Goal: Information Seeking & Learning: Learn about a topic

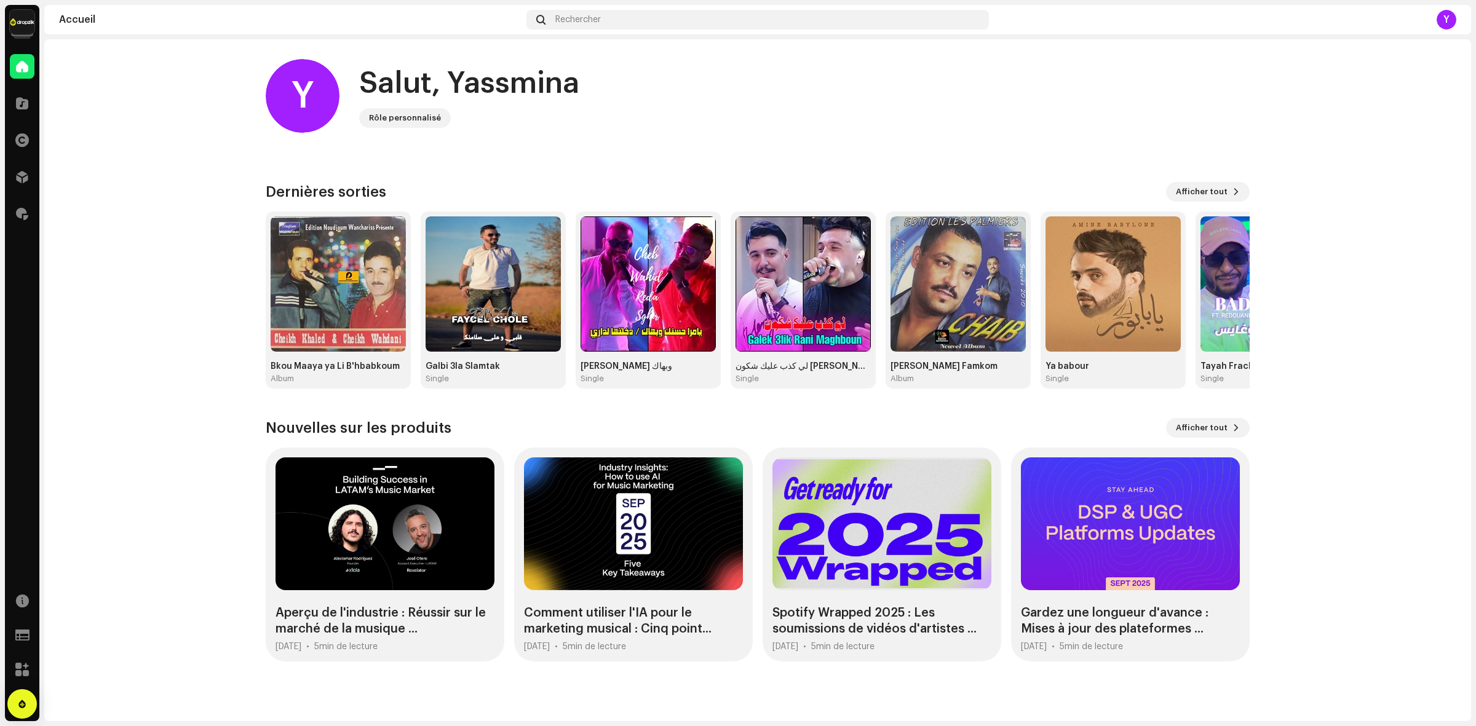
click at [186, 499] on home-home "Y Salut, Yassmina Rôle personnalisé Consultez les dernières mises à jour produi…" at bounding box center [757, 360] width 1426 height 642
click at [23, 17] on img at bounding box center [22, 22] width 25 height 25
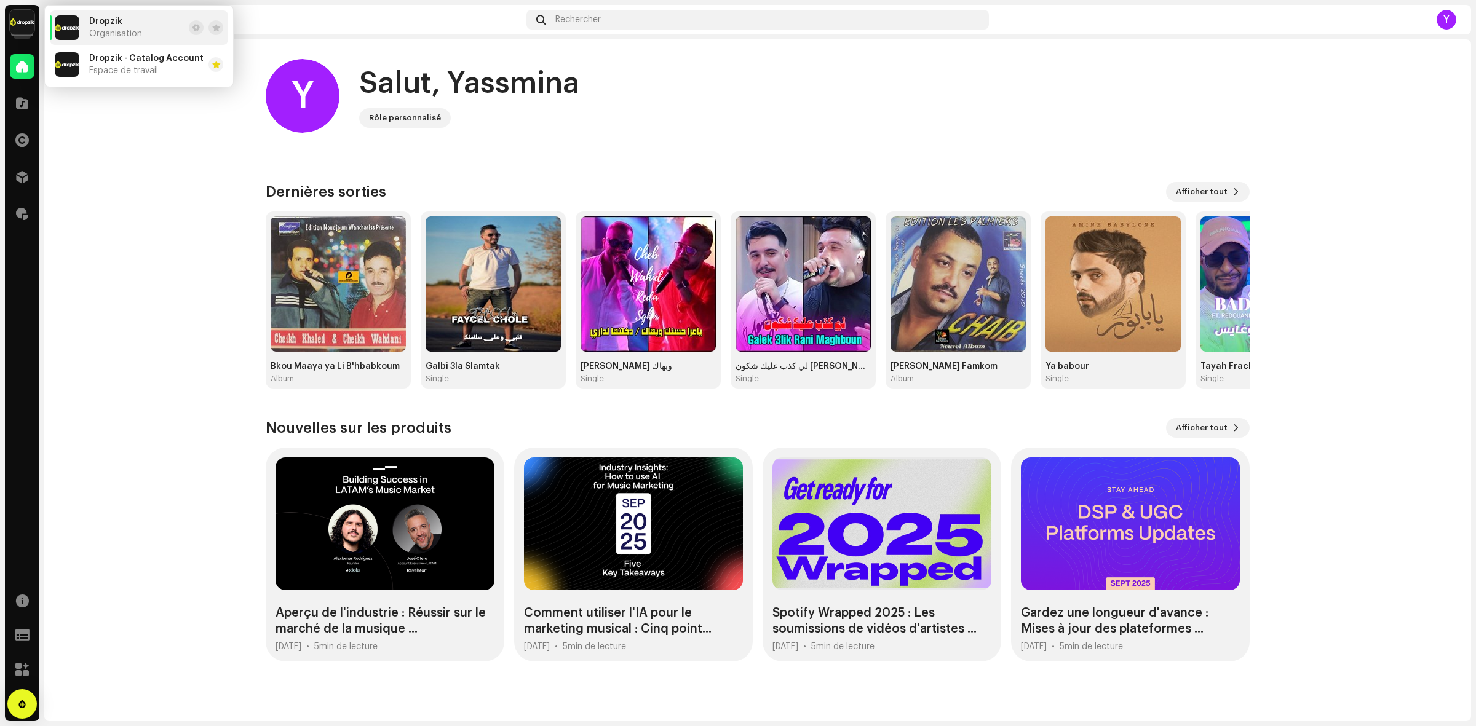
drag, startPoint x: 91, startPoint y: 285, endPoint x: 44, endPoint y: 145, distance: 147.4
click at [91, 280] on home-home "Y Salut, Yassmina Rôle personnalisé Consultez les dernières mises à jour produi…" at bounding box center [757, 360] width 1426 height 642
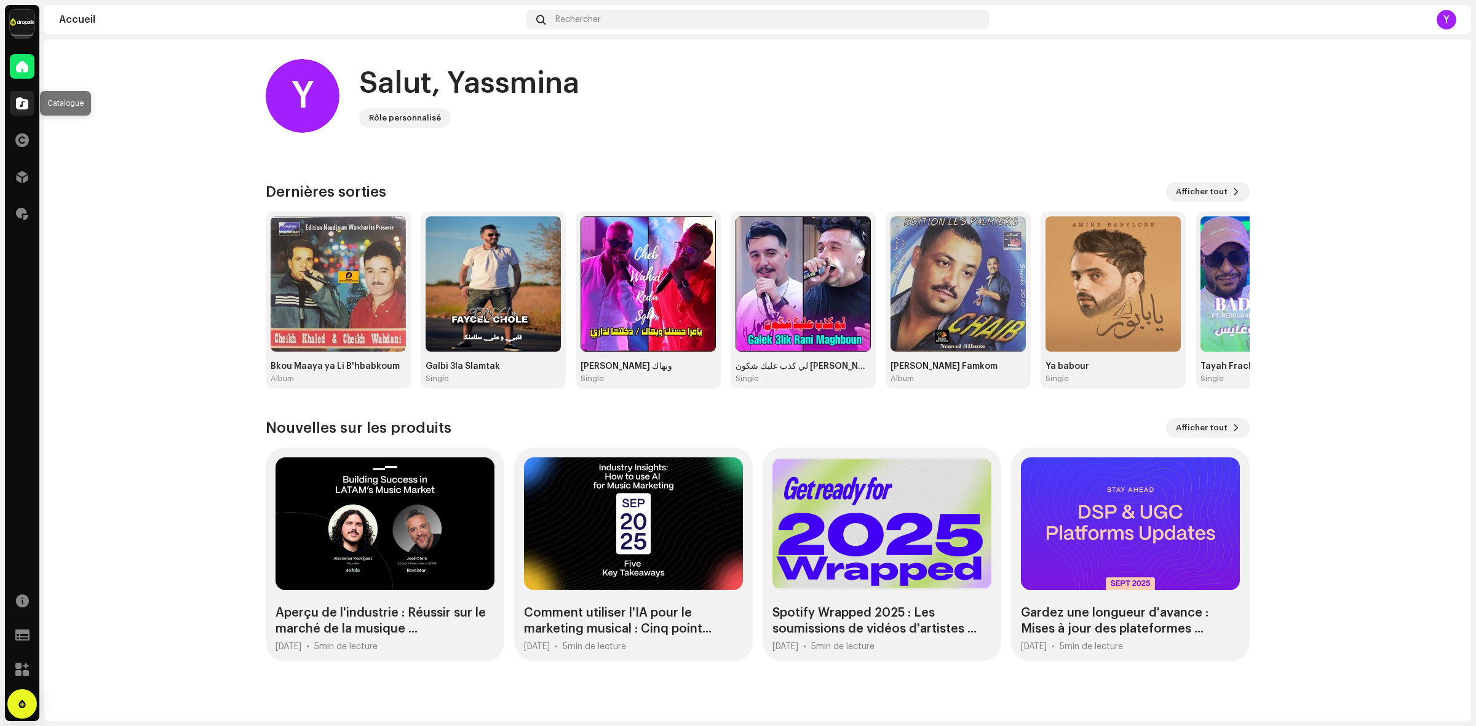
click at [17, 114] on div at bounding box center [22, 103] width 25 height 25
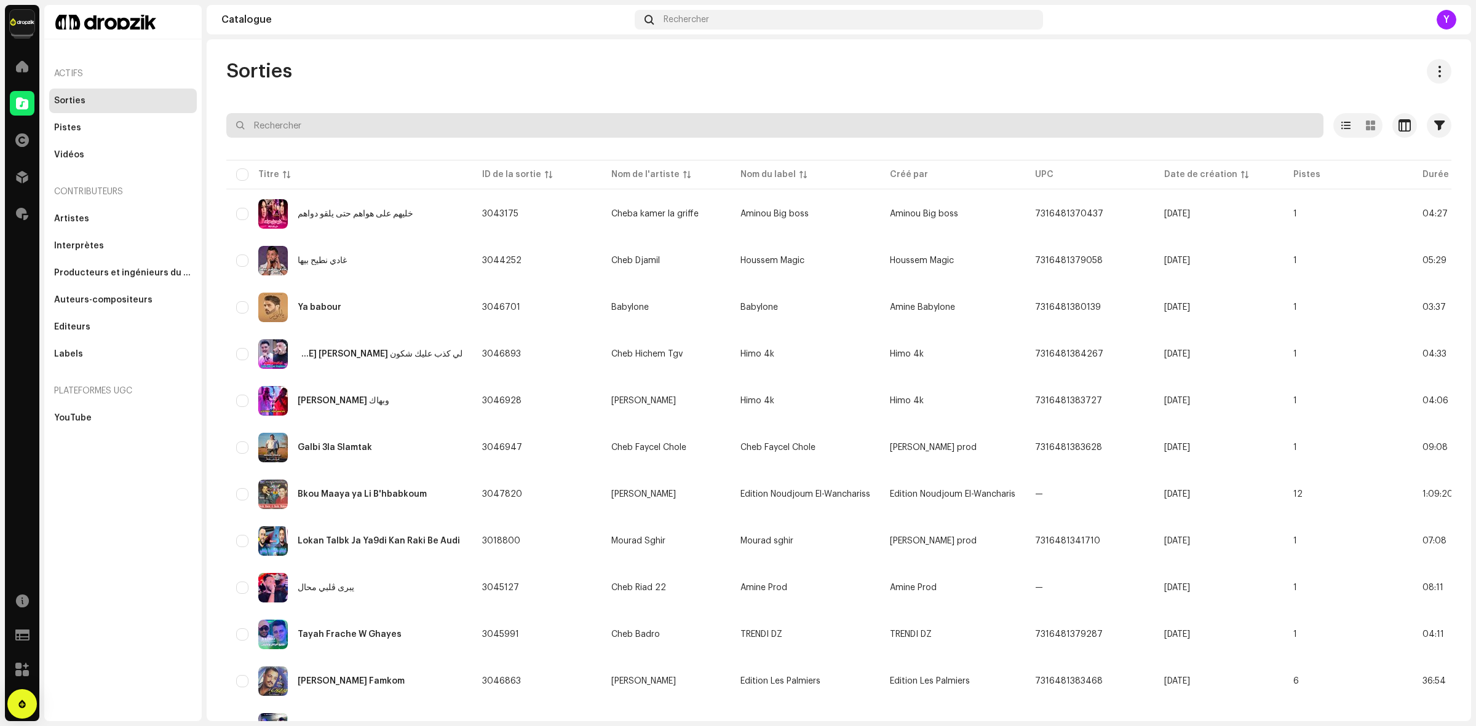
click at [295, 133] on input "text" at bounding box center [774, 125] width 1097 height 25
type input "zuma"
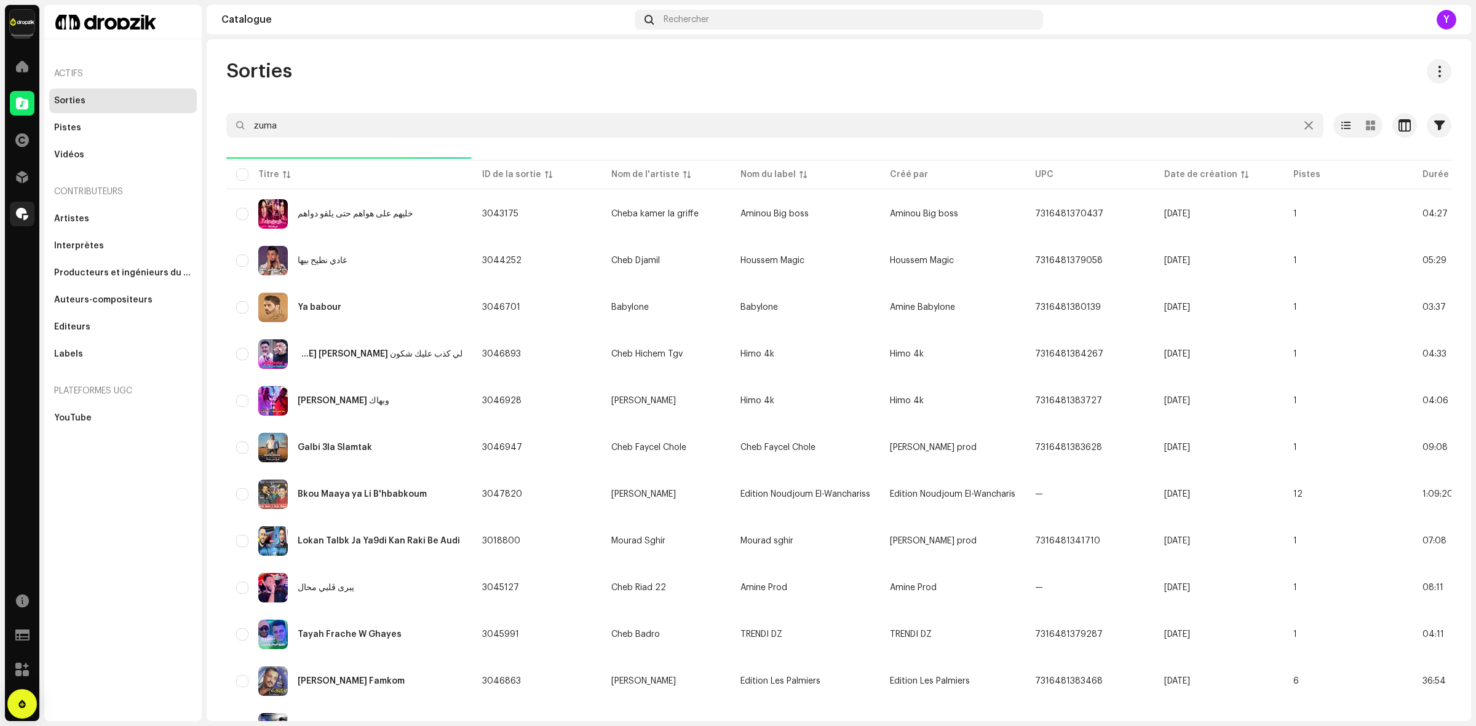
click at [28, 215] on div at bounding box center [22, 214] width 25 height 25
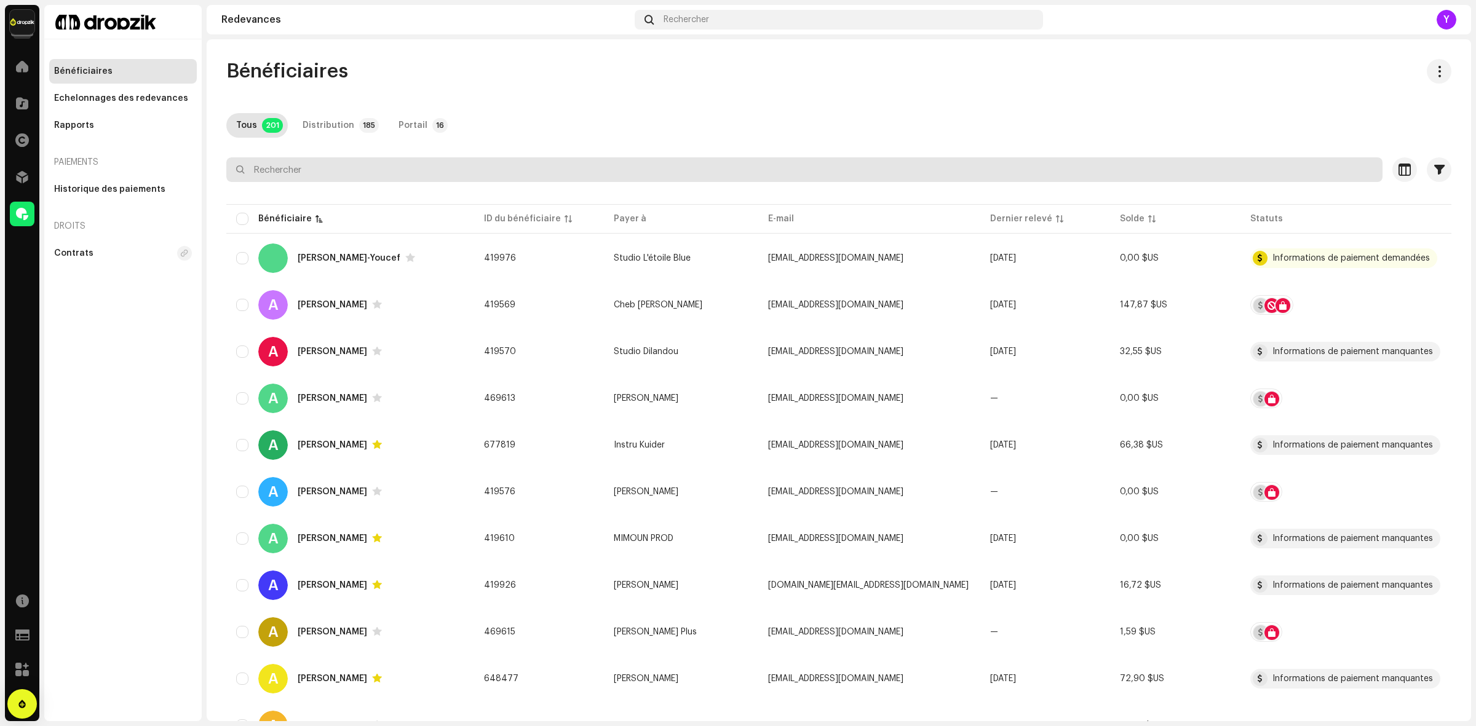
click at [340, 170] on input "text" at bounding box center [804, 169] width 1156 height 25
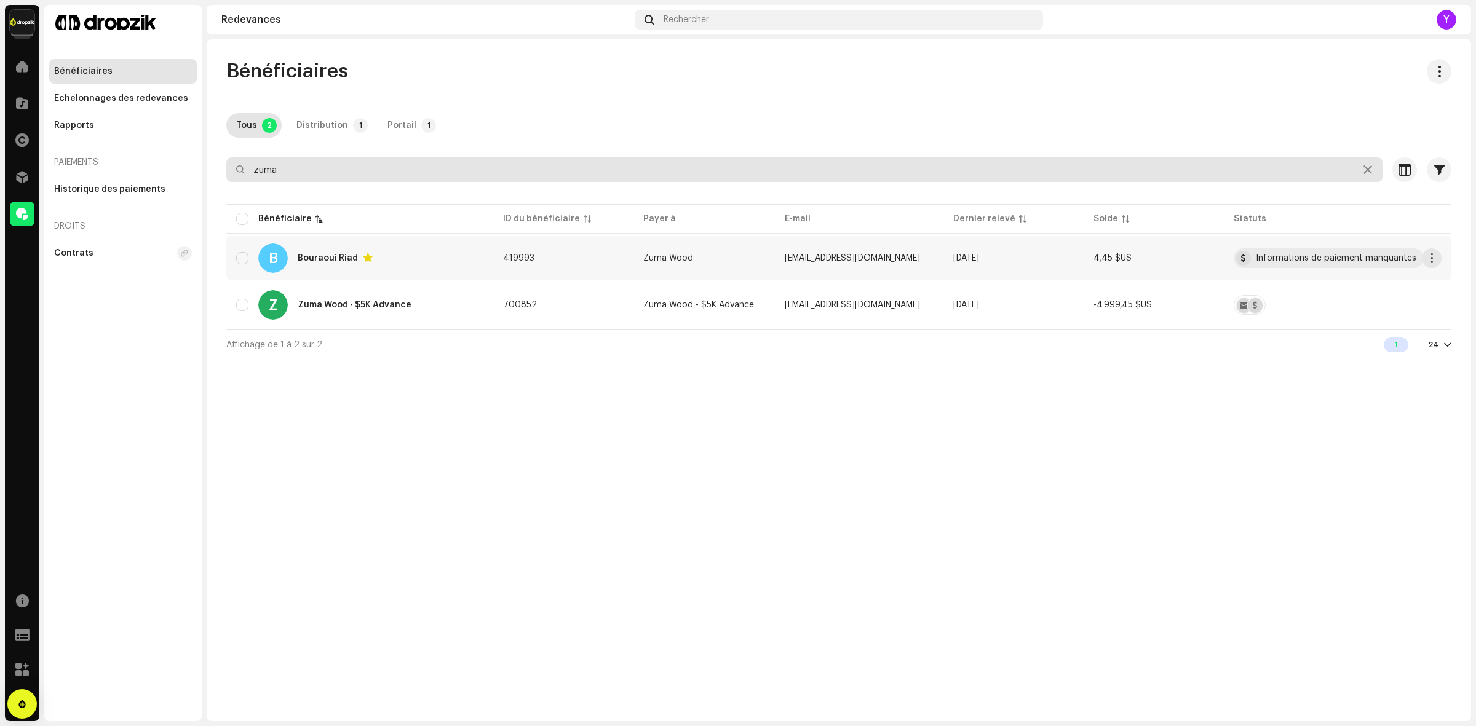
type input "zuma"
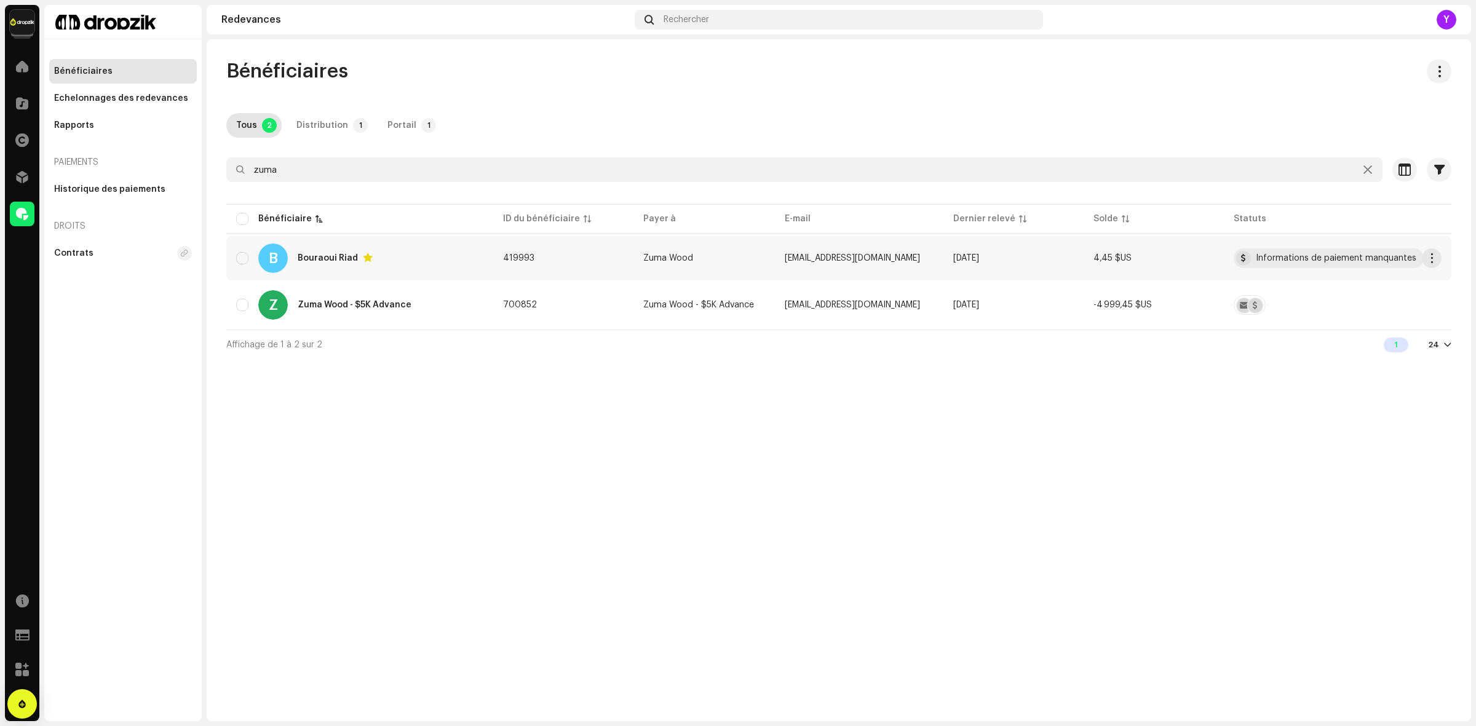
click at [443, 259] on div "B Bouraoui Riad" at bounding box center [359, 258] width 247 height 30
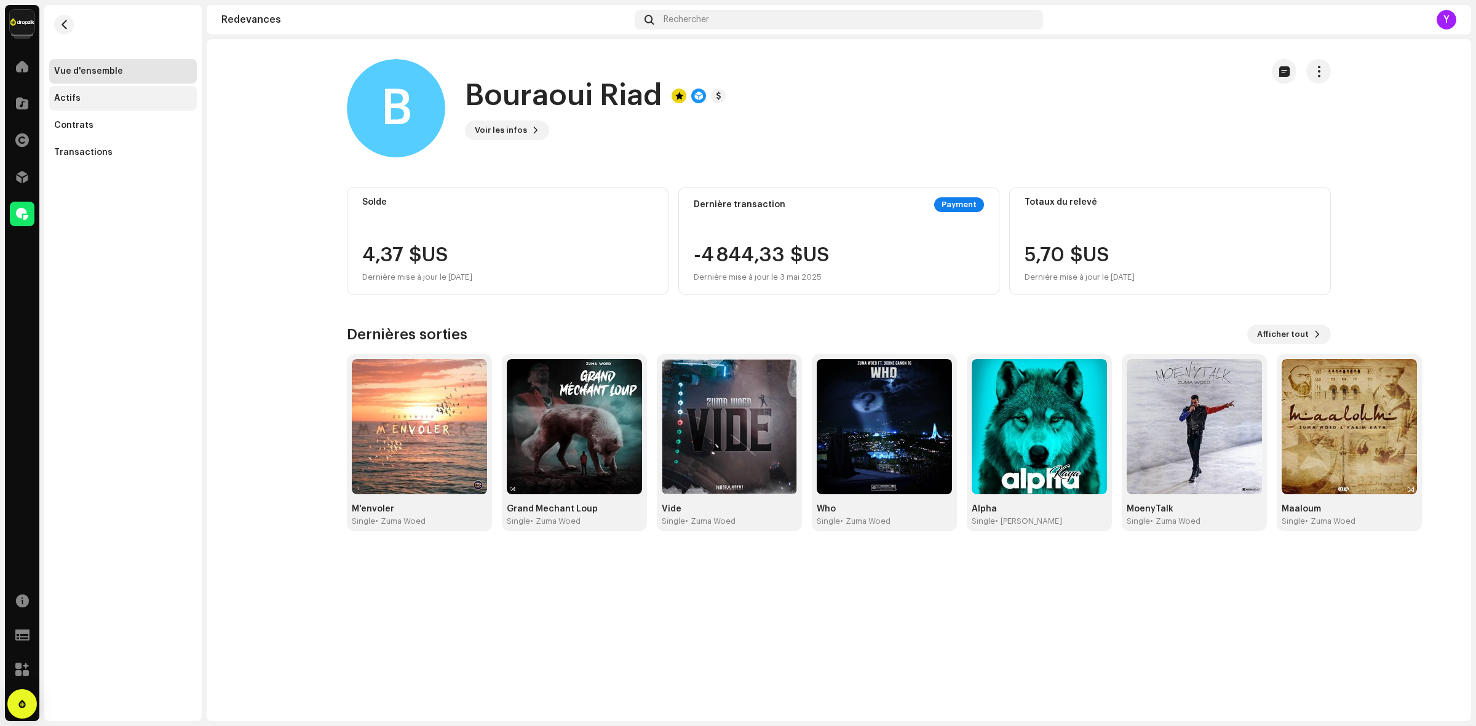
click at [99, 101] on div "Actifs" at bounding box center [123, 98] width 138 height 10
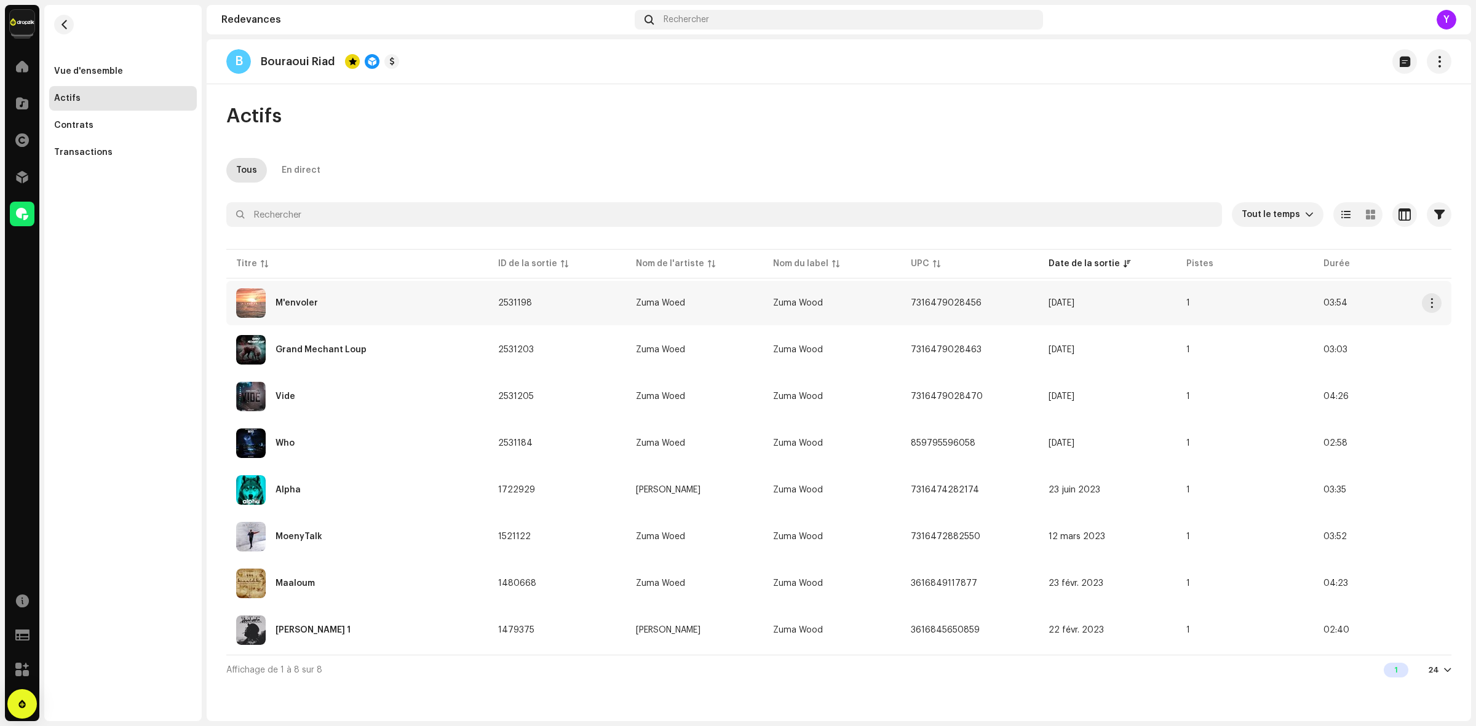
click at [307, 290] on div "M'envoler" at bounding box center [357, 303] width 242 height 30
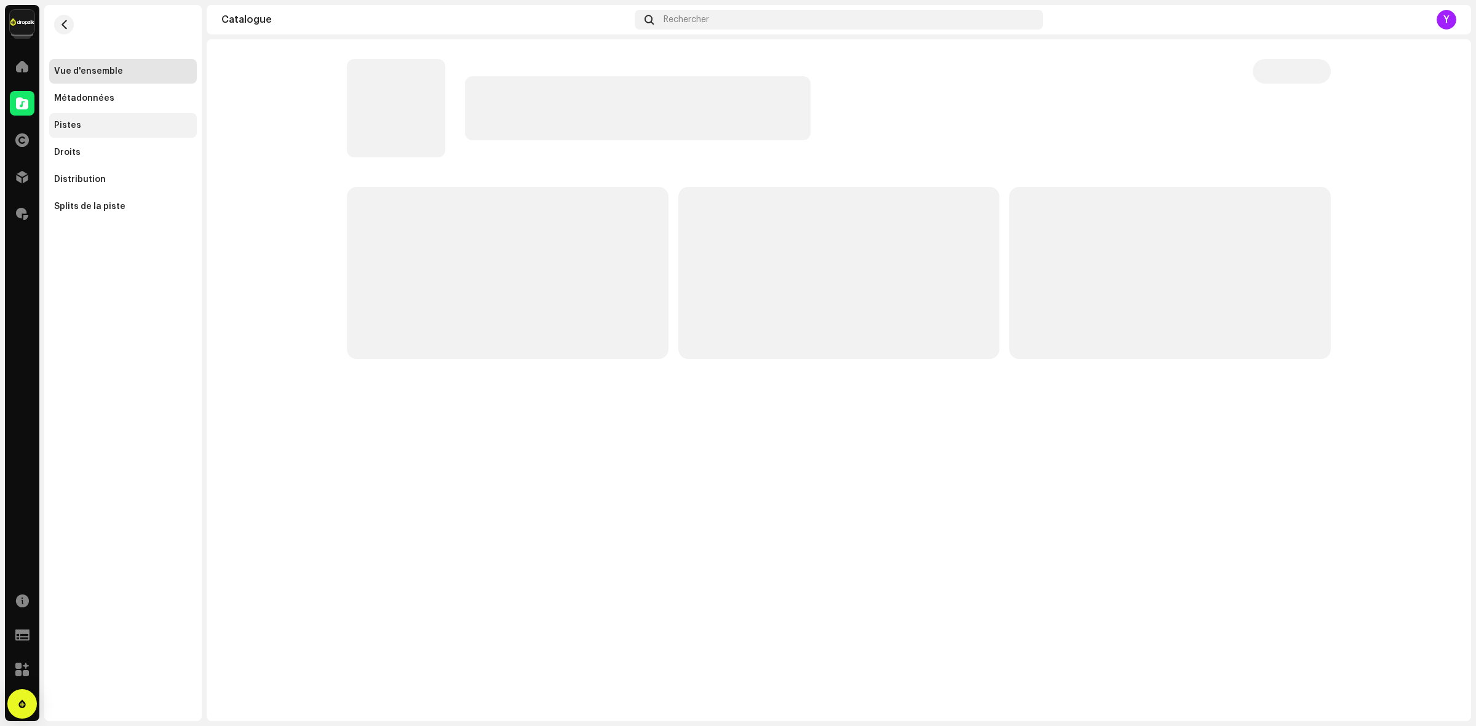
click at [58, 121] on div "Pistes" at bounding box center [67, 126] width 27 height 10
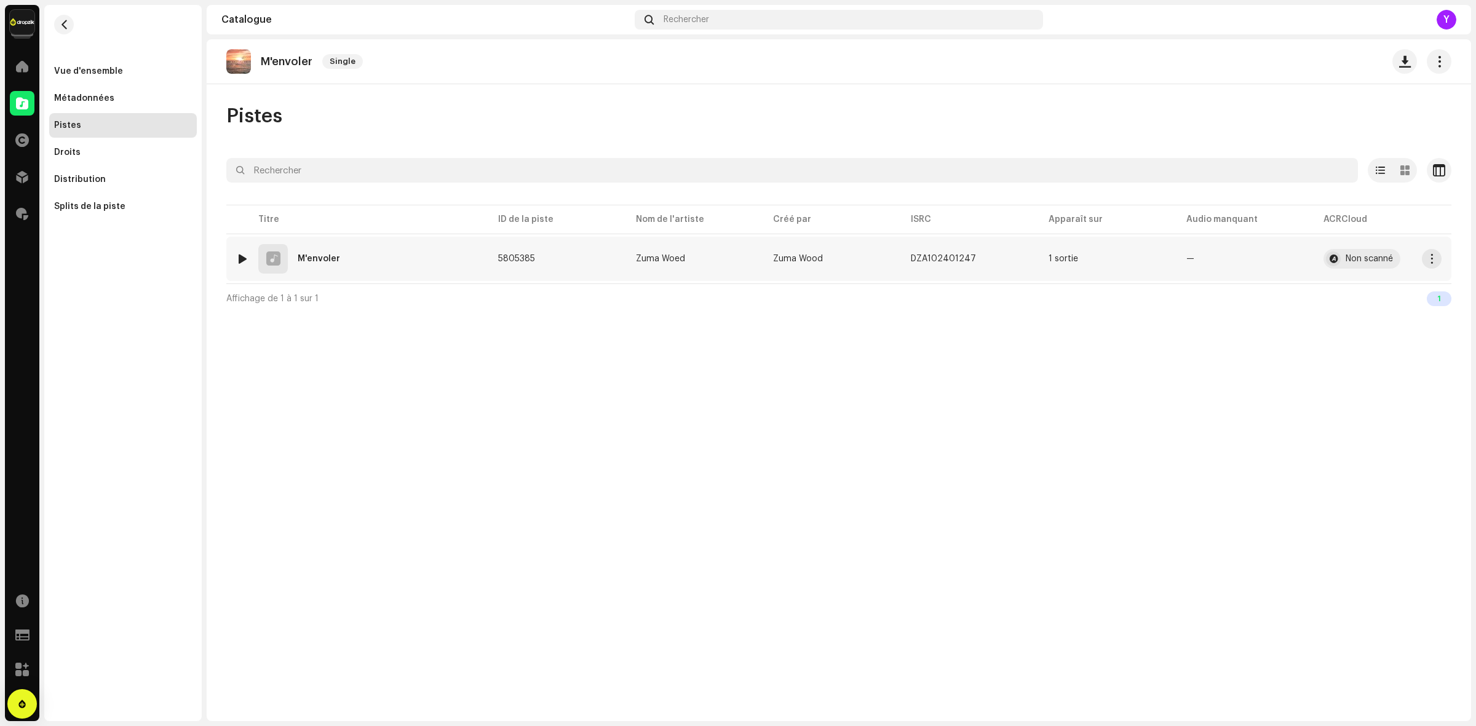
click at [326, 269] on div "1 M'envoler" at bounding box center [357, 259] width 242 height 30
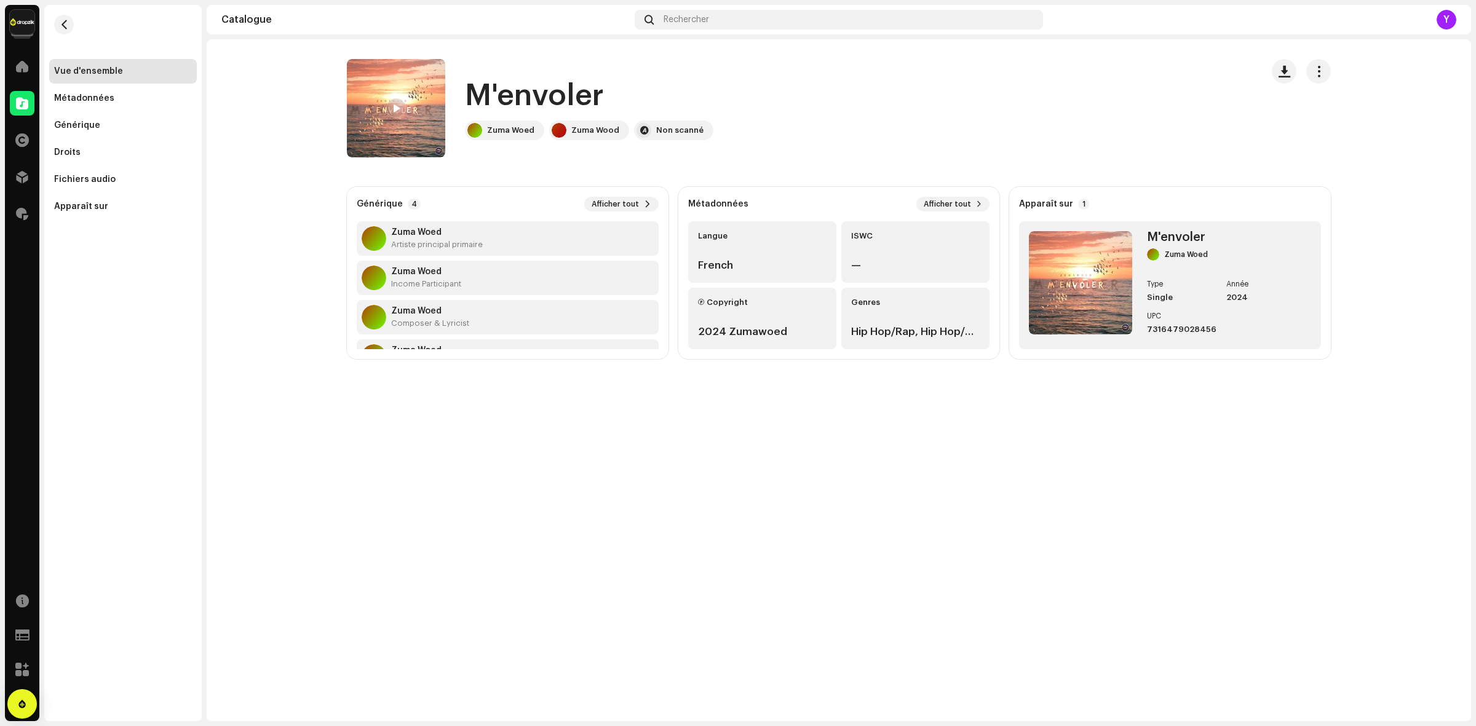
click at [405, 136] on img at bounding box center [396, 108] width 98 height 98
click at [56, 17] on button "button" at bounding box center [64, 25] width 20 height 20
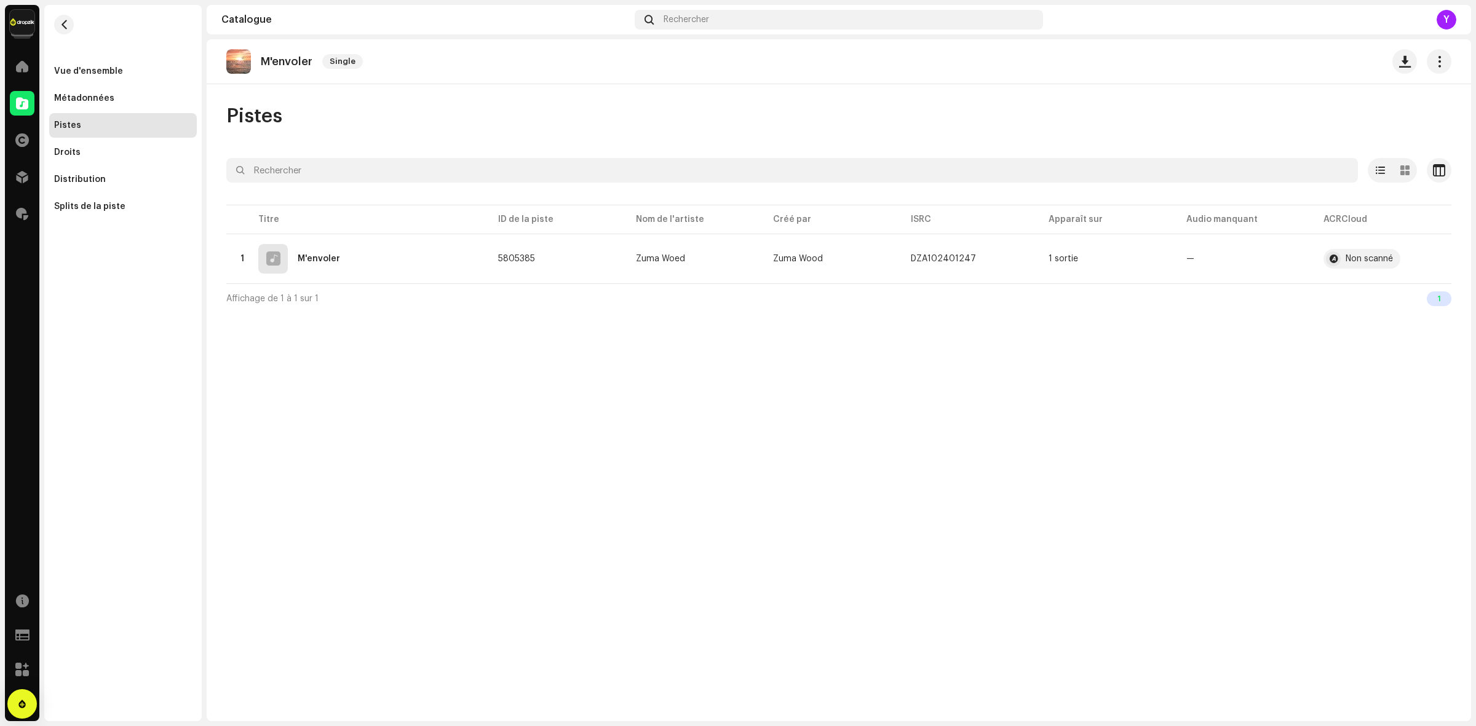
click at [234, 50] on img at bounding box center [238, 61] width 25 height 25
click at [243, 65] on img at bounding box center [238, 61] width 25 height 25
click at [78, 76] on div "Vue d'ensemble" at bounding box center [88, 71] width 69 height 10
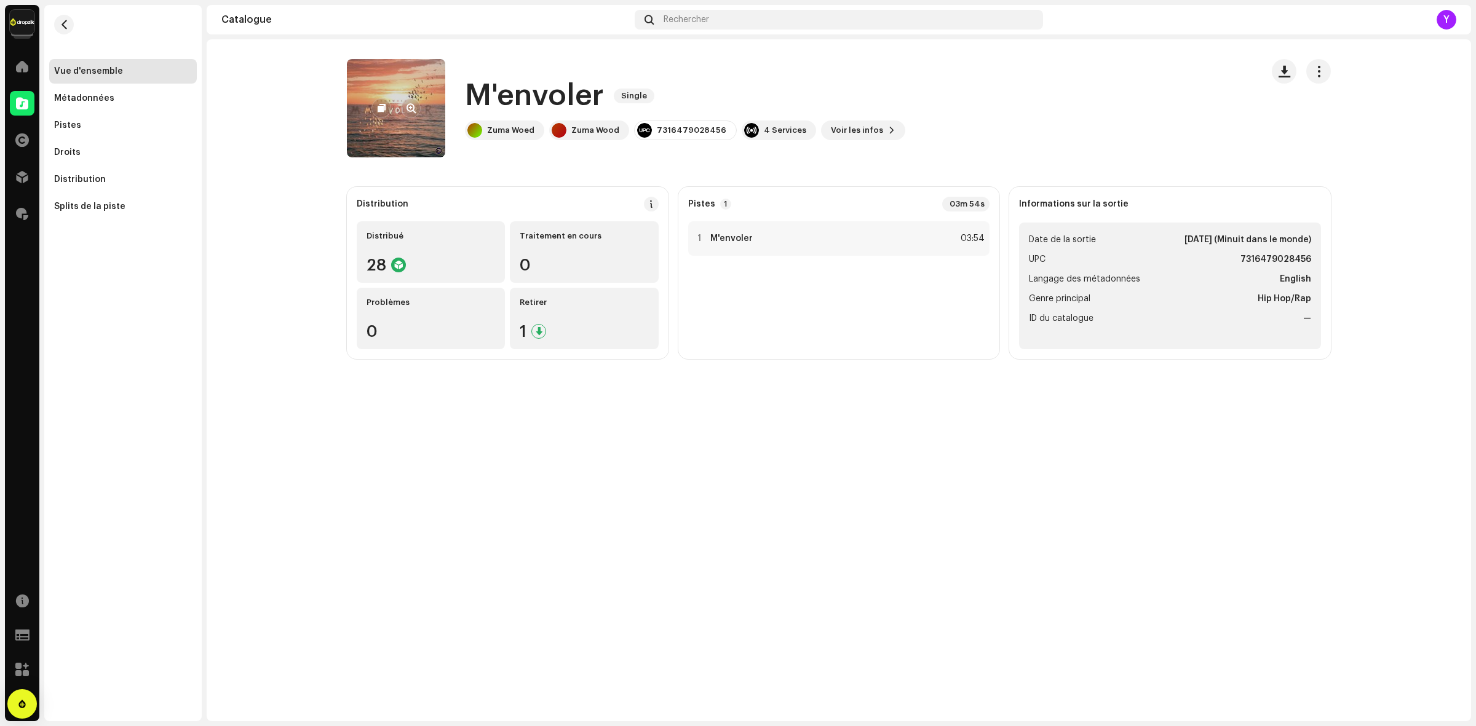
click at [401, 137] on re-a-cover at bounding box center [396, 108] width 98 height 98
click at [391, 151] on re-a-cover at bounding box center [396, 108] width 98 height 98
click at [68, 26] on span "button" at bounding box center [64, 25] width 9 height 10
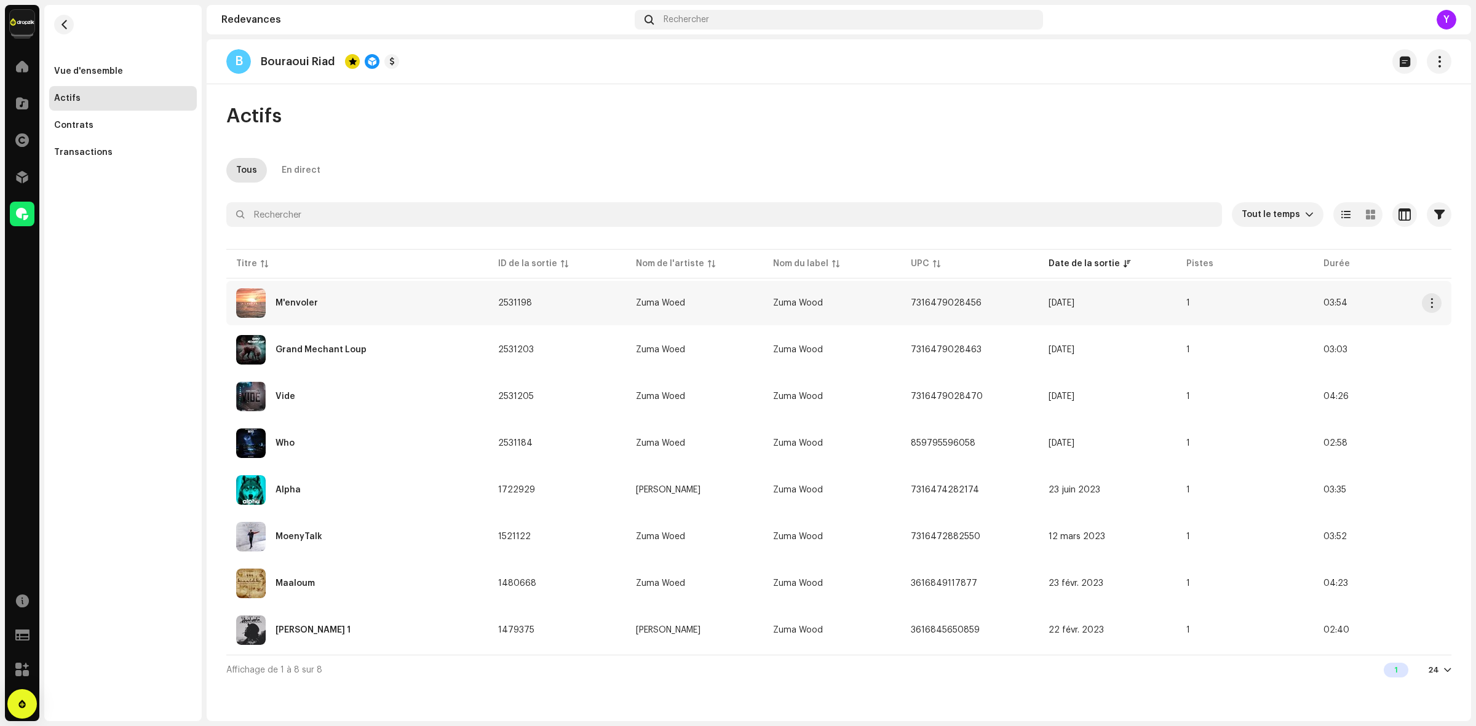
click at [243, 311] on img at bounding box center [251, 303] width 30 height 30
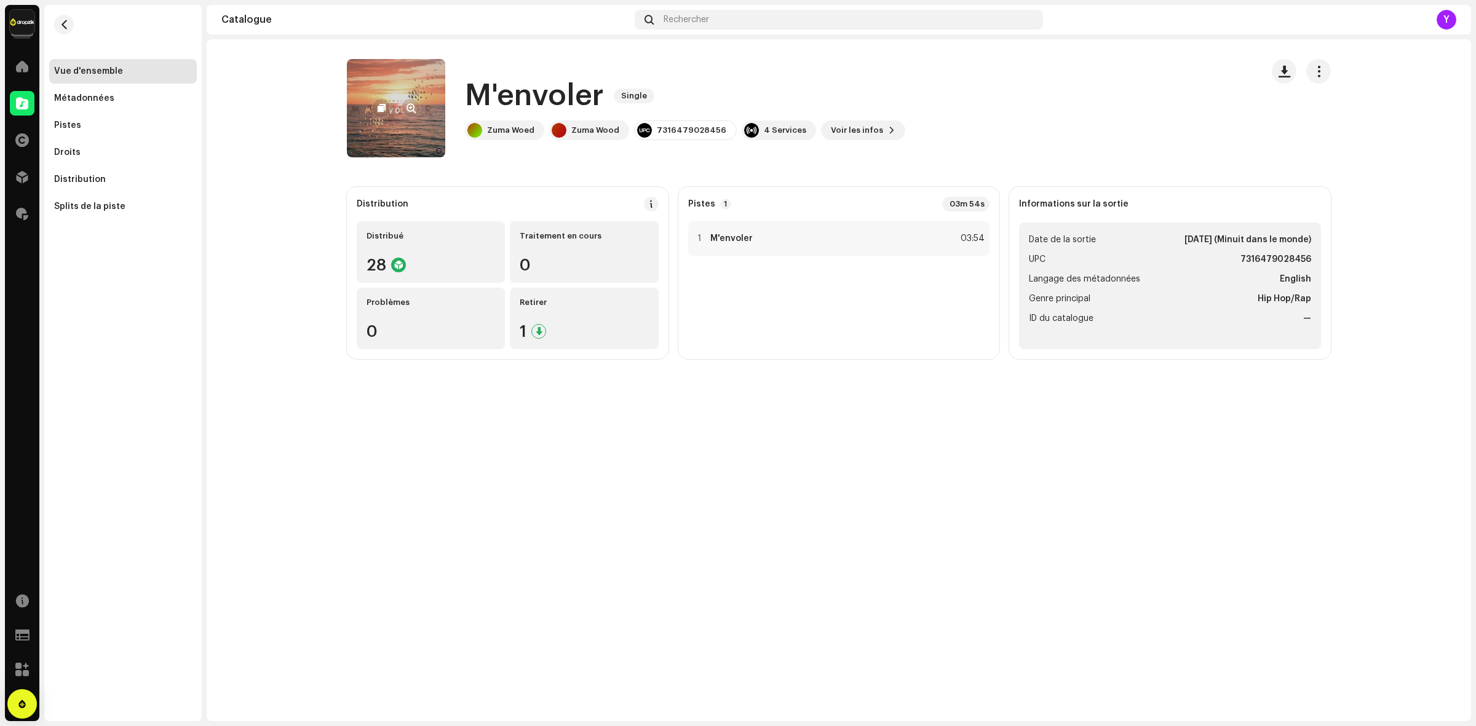
click at [412, 148] on re-a-cover at bounding box center [396, 108] width 98 height 98
click at [379, 111] on span "button" at bounding box center [382, 108] width 8 height 10
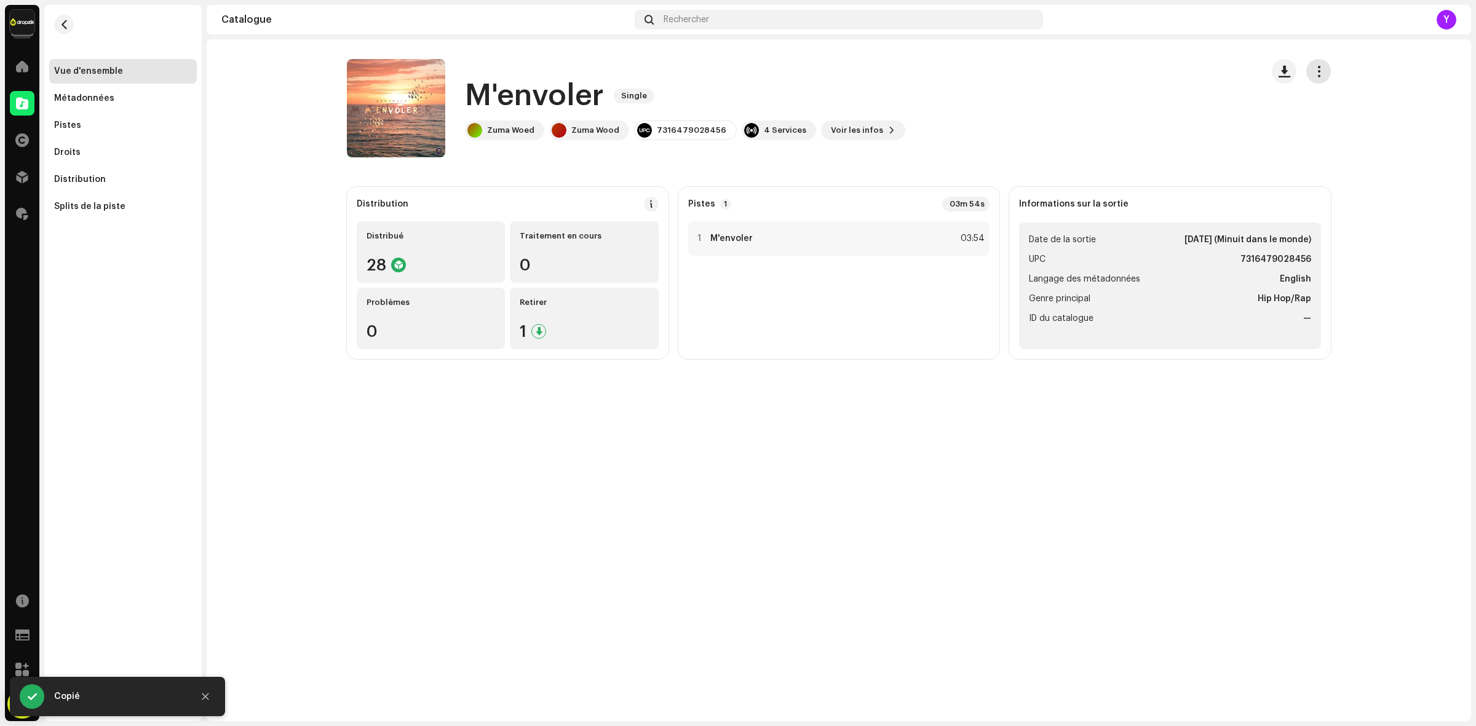
click at [1320, 82] on button "button" at bounding box center [1318, 71] width 25 height 25
click at [69, 20] on button "button" at bounding box center [64, 25] width 20 height 20
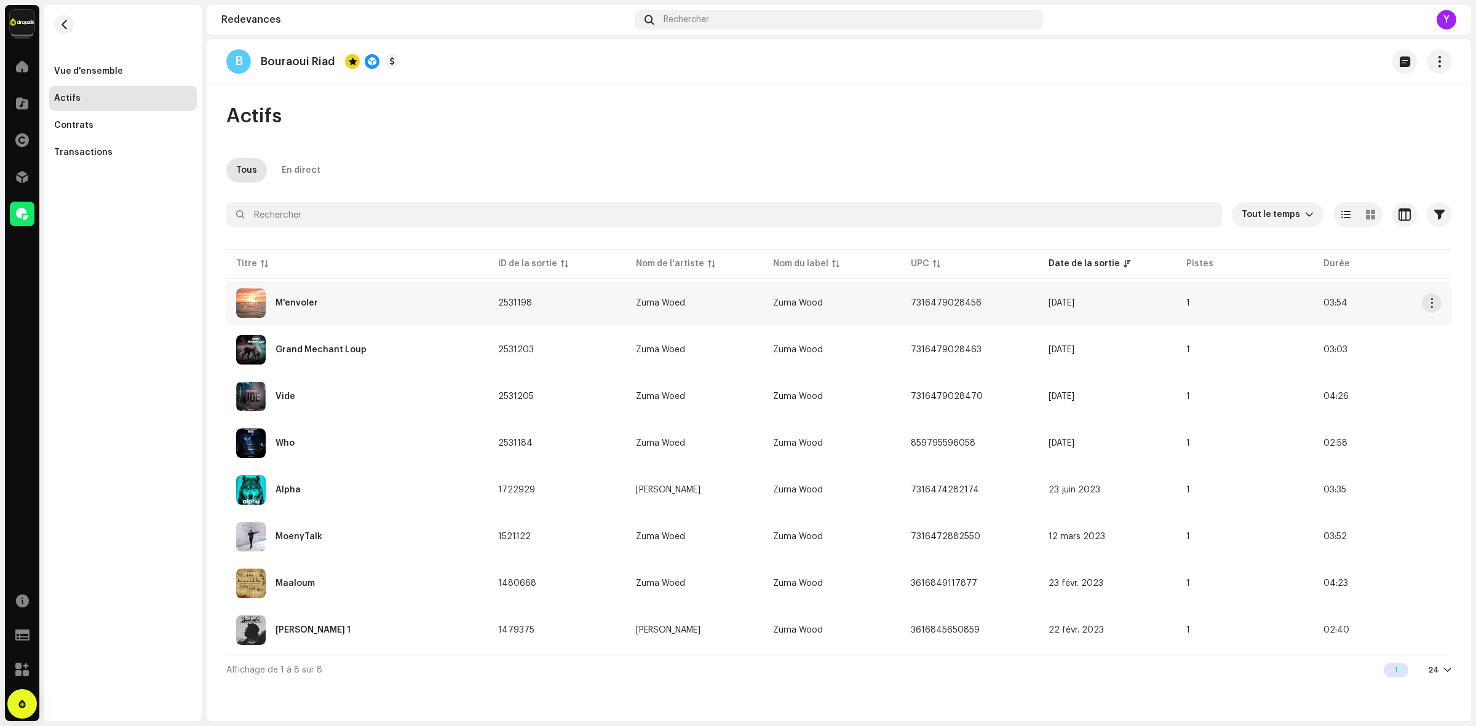
click at [243, 295] on img at bounding box center [251, 303] width 30 height 30
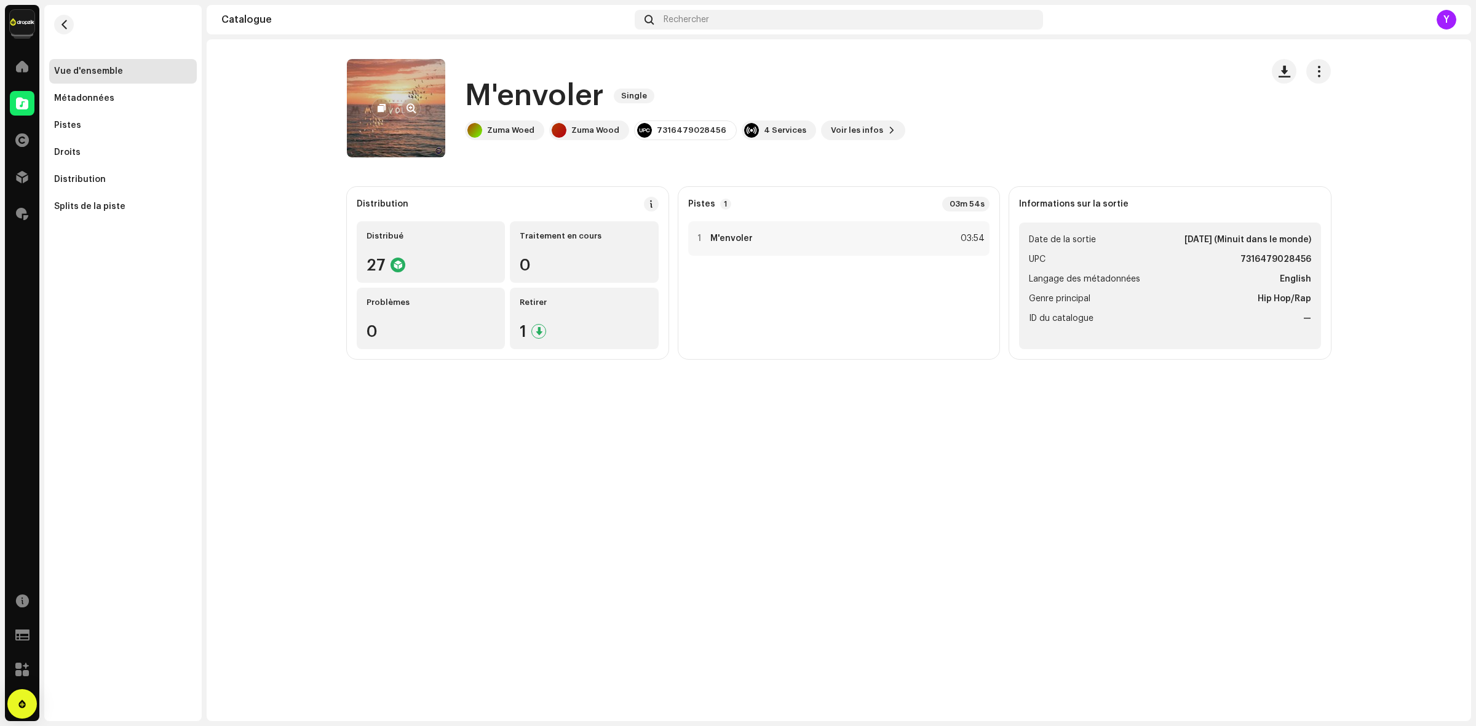
click at [387, 133] on re-a-cover at bounding box center [396, 108] width 98 height 98
drag, startPoint x: 377, startPoint y: 127, endPoint x: 409, endPoint y: 113, distance: 35.5
click at [409, 113] on span "button" at bounding box center [410, 108] width 9 height 10
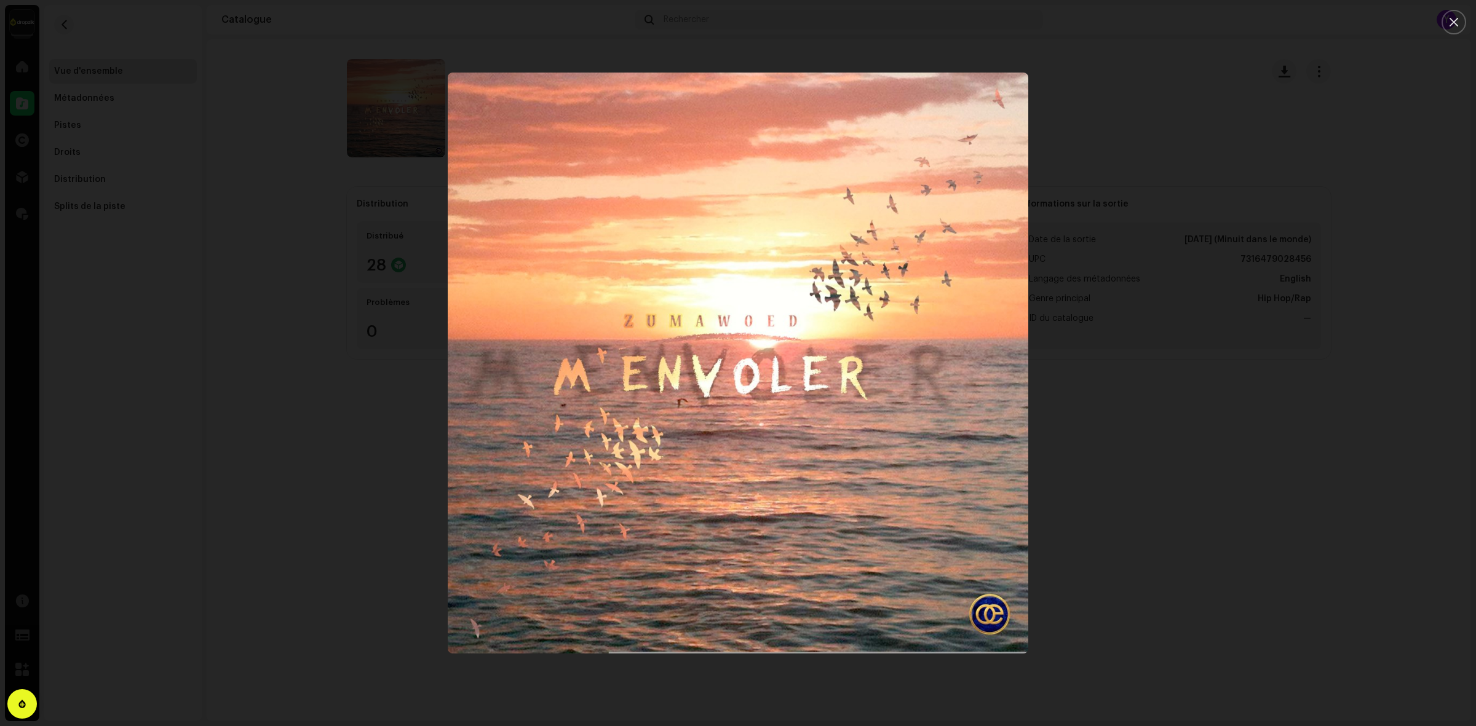
click at [1107, 515] on div at bounding box center [738, 363] width 1476 height 726
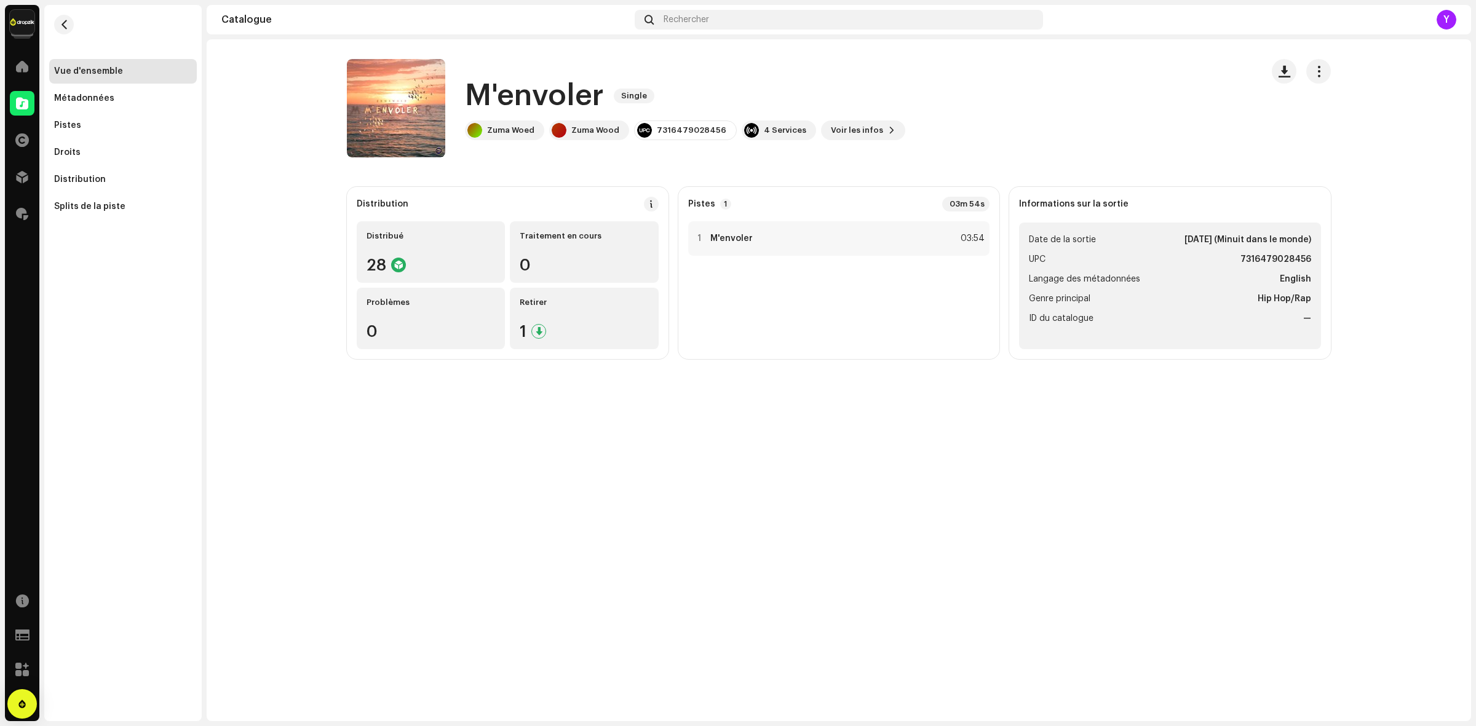
click at [518, 92] on h1 "M'envoler" at bounding box center [534, 95] width 139 height 39
click at [54, 23] on button "button" at bounding box center [64, 25] width 20 height 20
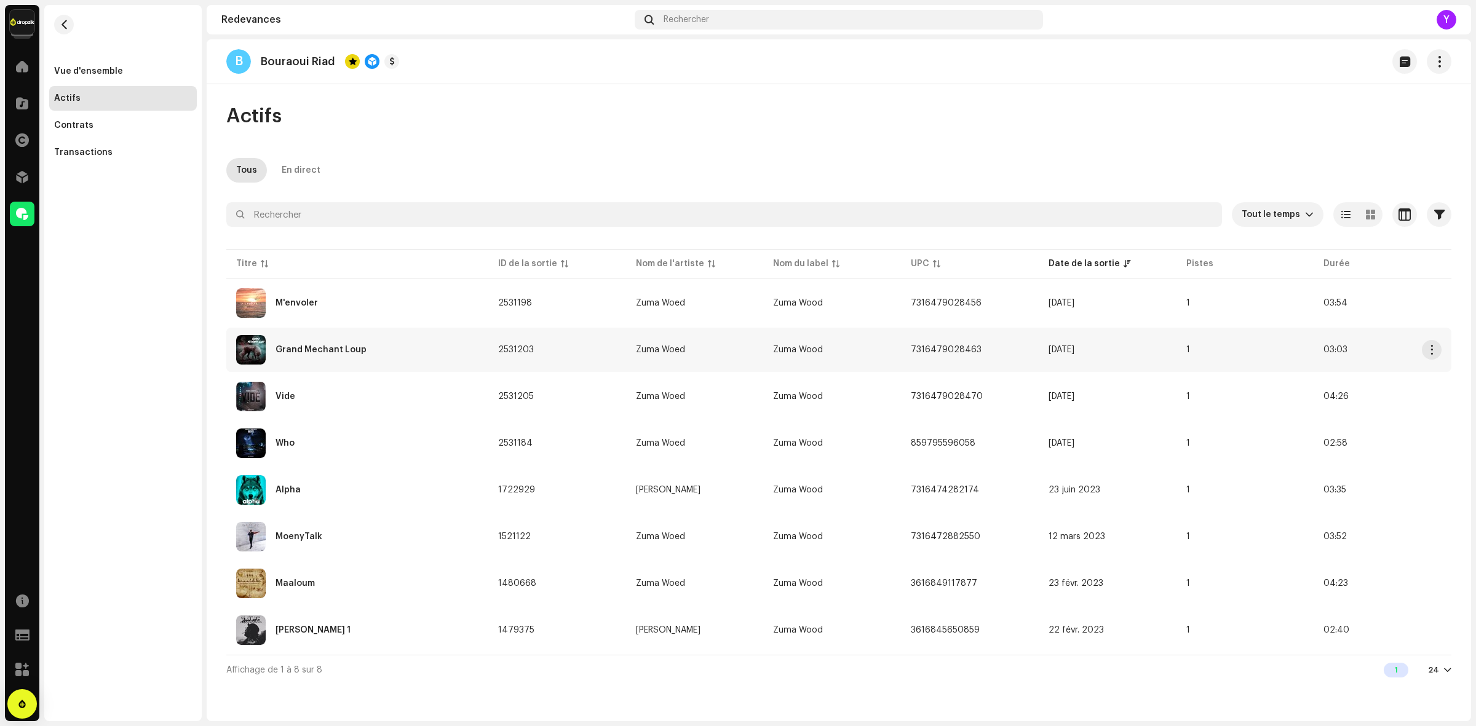
click at [309, 347] on div "Grand Mechant Loup" at bounding box center [320, 350] width 91 height 9
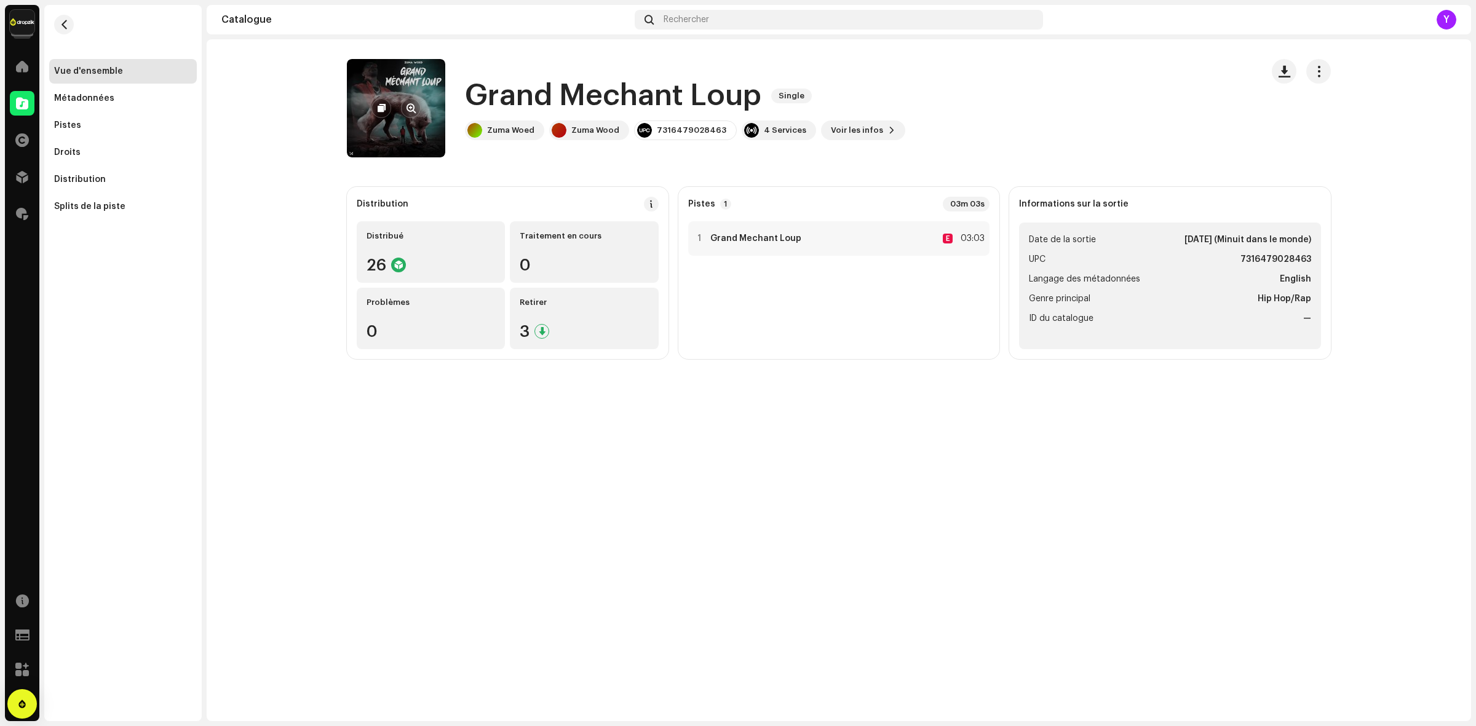
click at [360, 100] on re-a-cover at bounding box center [396, 108] width 98 height 98
click at [411, 77] on re-a-cover at bounding box center [396, 108] width 98 height 98
click at [409, 109] on span "button" at bounding box center [410, 108] width 9 height 10
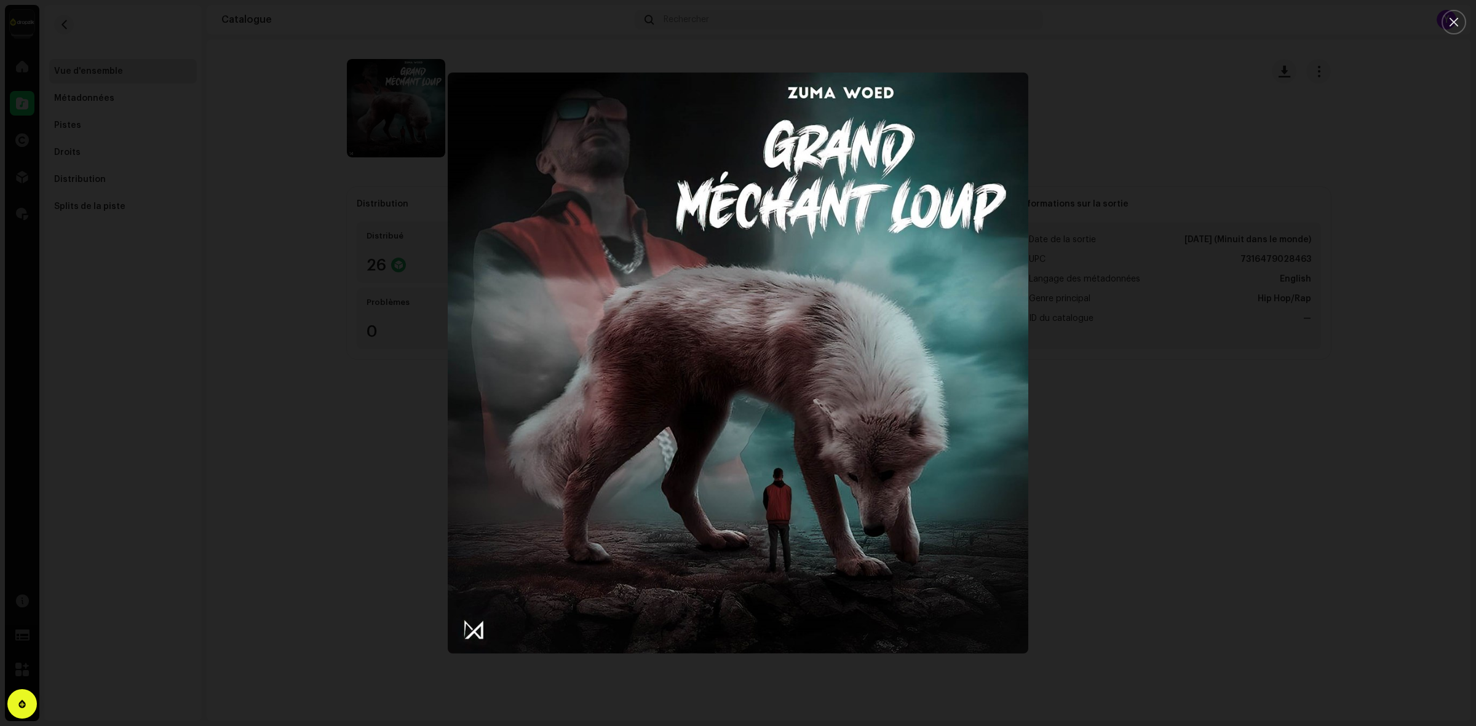
click at [554, 435] on img "1" at bounding box center [738, 363] width 581 height 581
click at [454, 440] on img "1" at bounding box center [738, 363] width 581 height 581
drag, startPoint x: 303, startPoint y: 339, endPoint x: 277, endPoint y: 505, distance: 167.3
click at [301, 340] on div at bounding box center [738, 363] width 1476 height 726
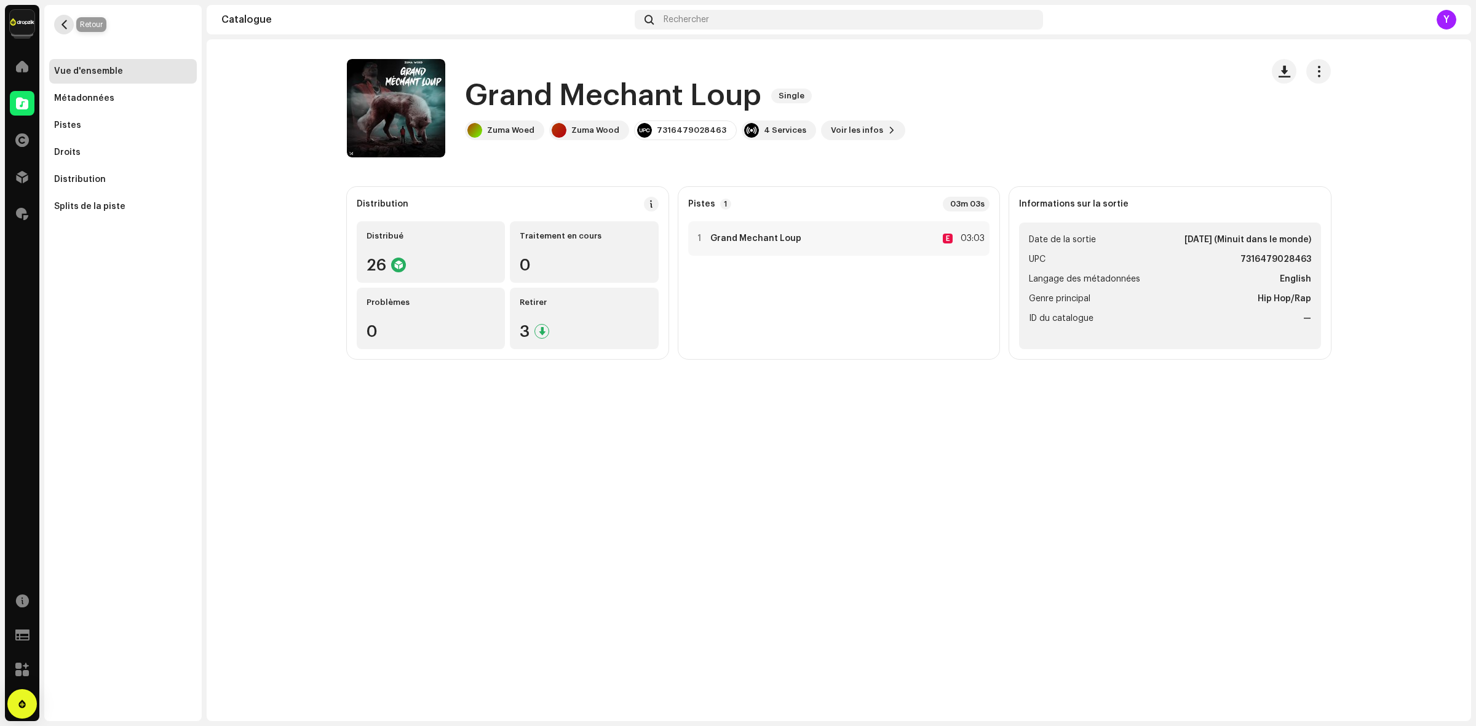
click at [71, 29] on button "button" at bounding box center [64, 25] width 20 height 20
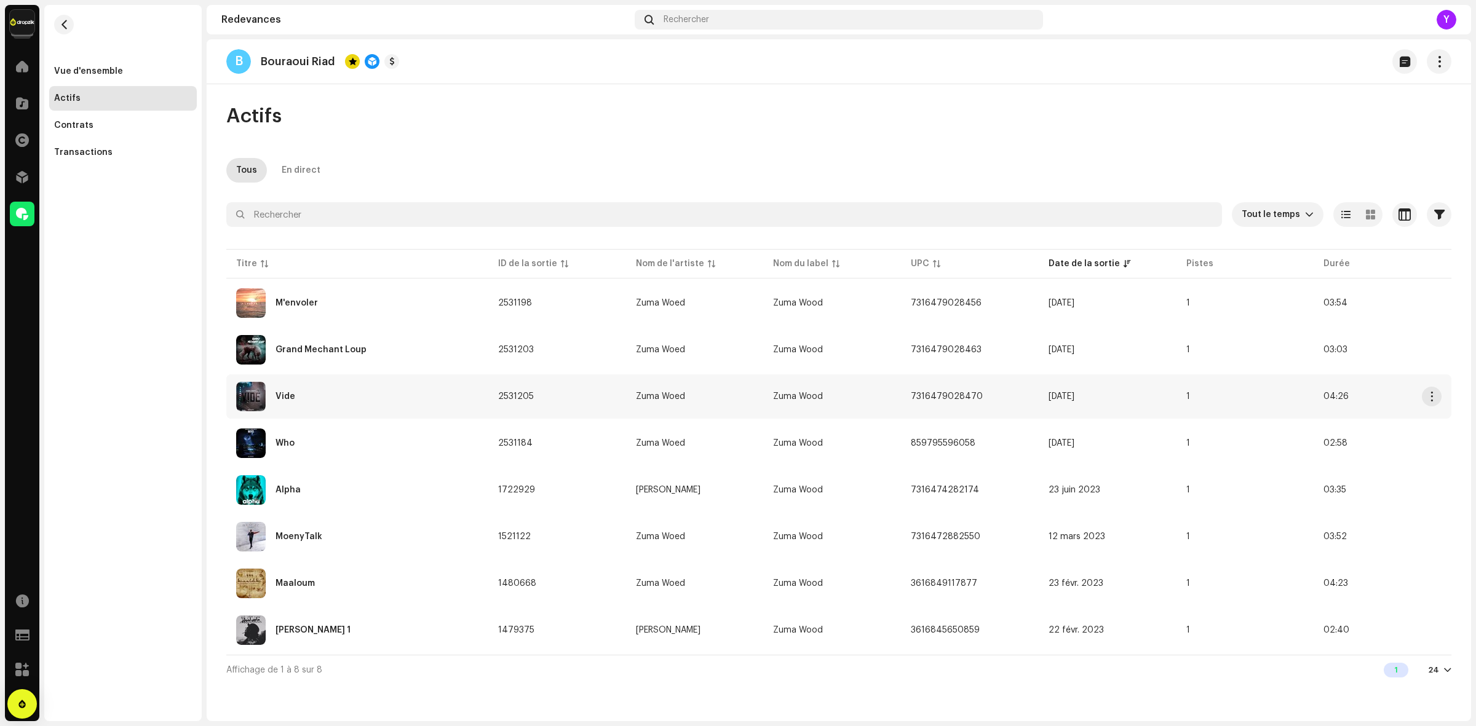
click at [320, 403] on div "Vide" at bounding box center [357, 397] width 242 height 30
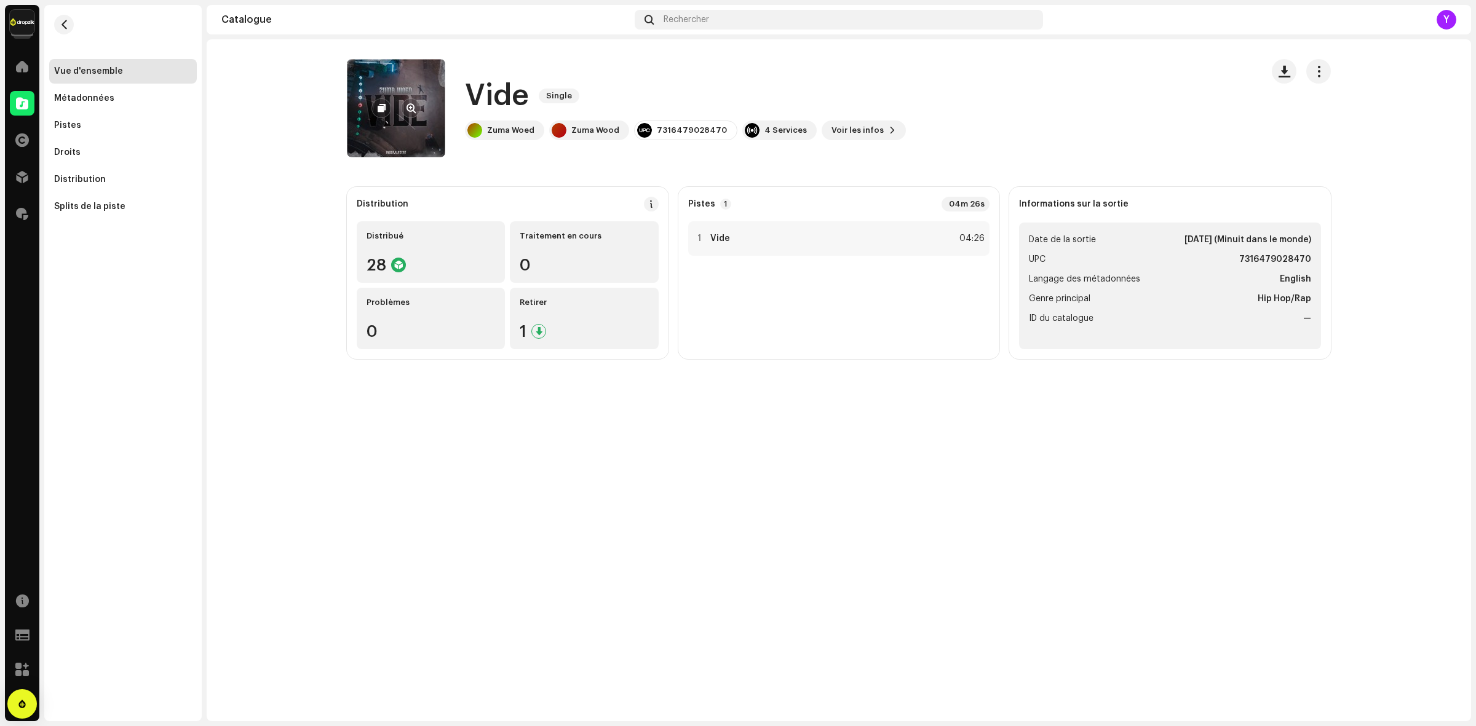
click at [407, 127] on re-a-cover at bounding box center [396, 108] width 98 height 98
click at [357, 105] on re-a-cover at bounding box center [396, 108] width 98 height 98
click at [411, 108] on span "button" at bounding box center [410, 108] width 9 height 10
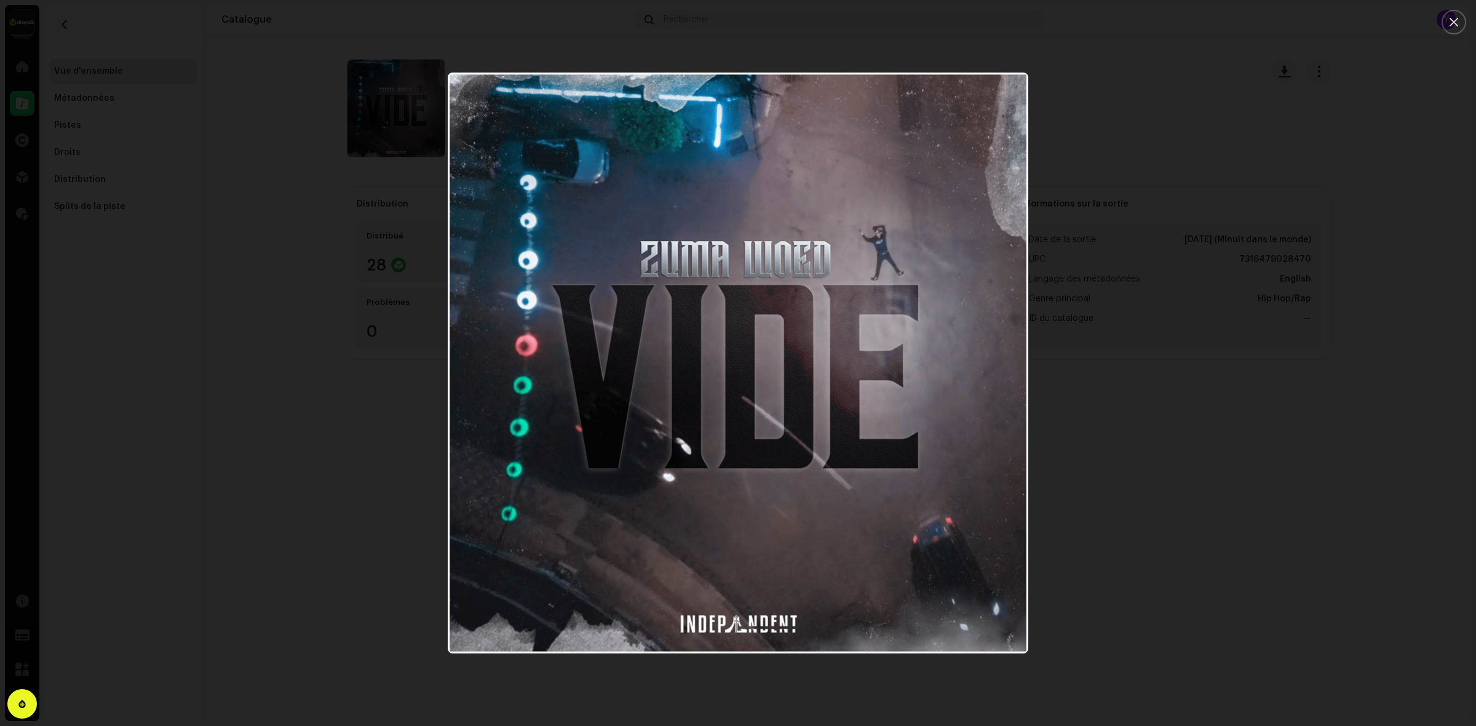
click at [335, 518] on div at bounding box center [738, 363] width 1476 height 726
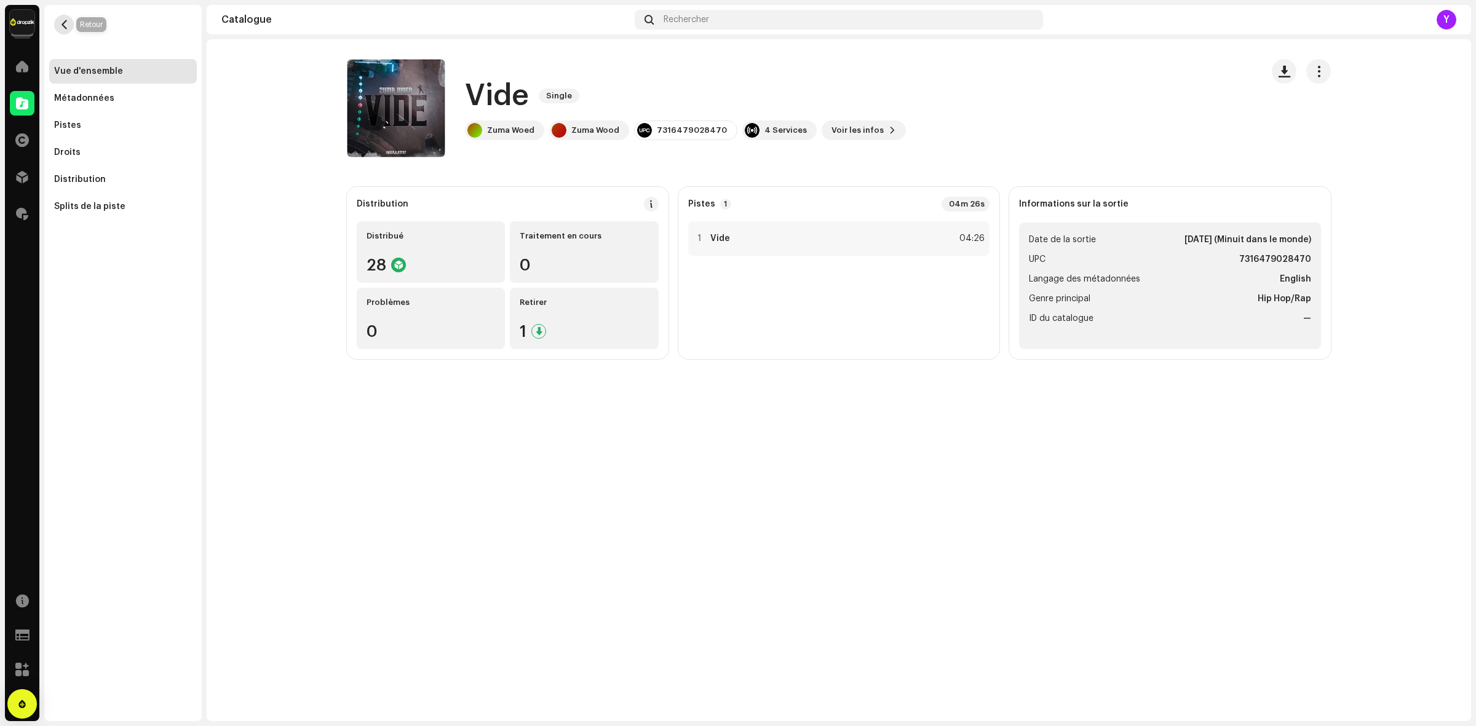
click at [62, 29] on span "button" at bounding box center [64, 25] width 9 height 10
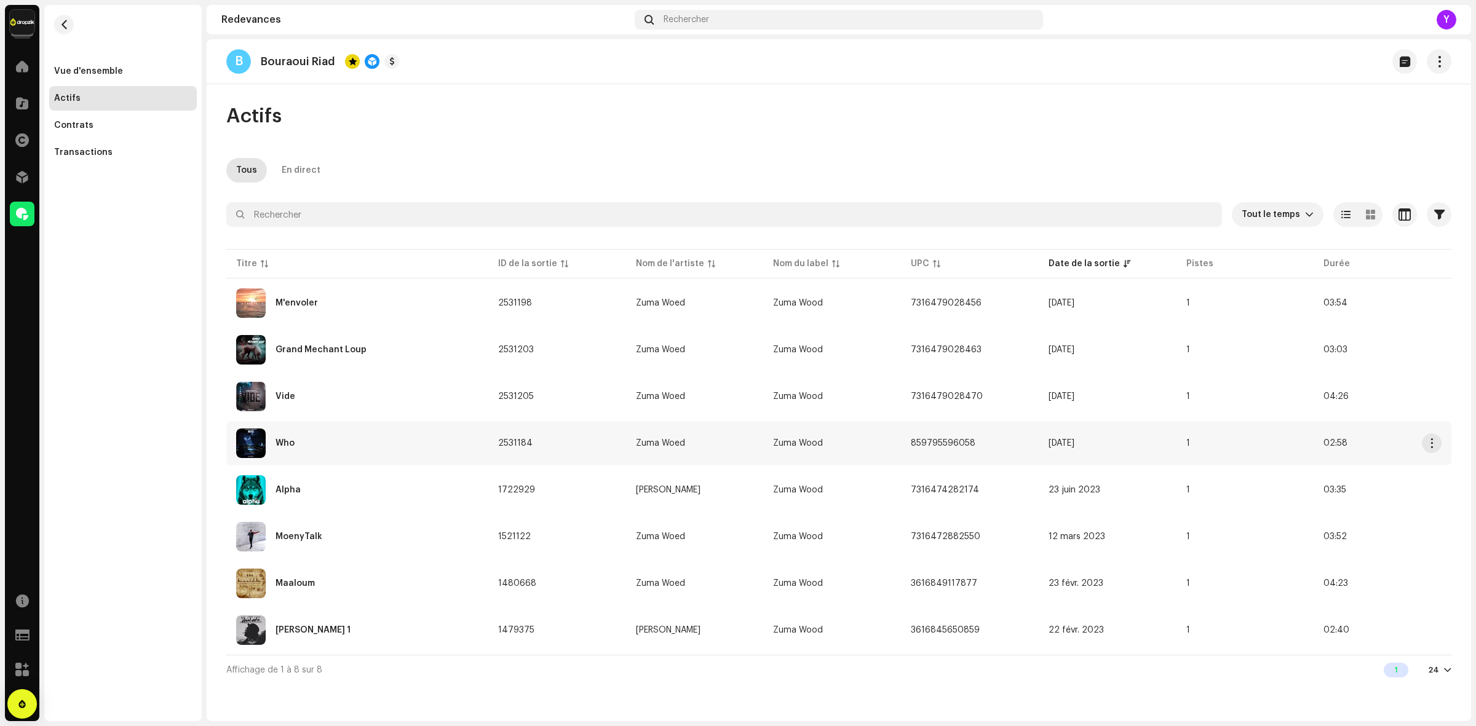
click at [296, 454] on div "Who" at bounding box center [357, 444] width 242 height 30
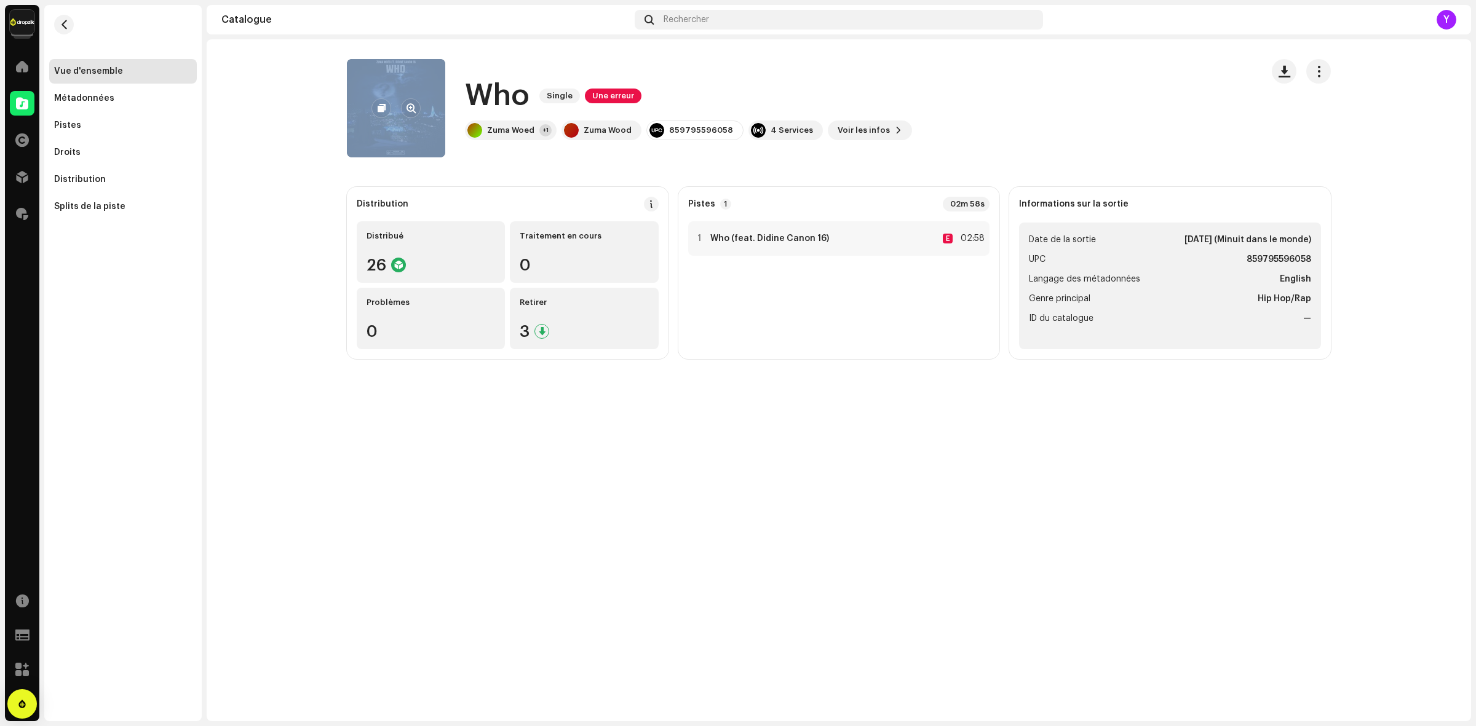
click at [371, 100] on div at bounding box center [396, 108] width 98 height 98
click at [380, 88] on re-a-cover at bounding box center [396, 108] width 98 height 98
click at [377, 101] on button "button" at bounding box center [381, 108] width 20 height 20
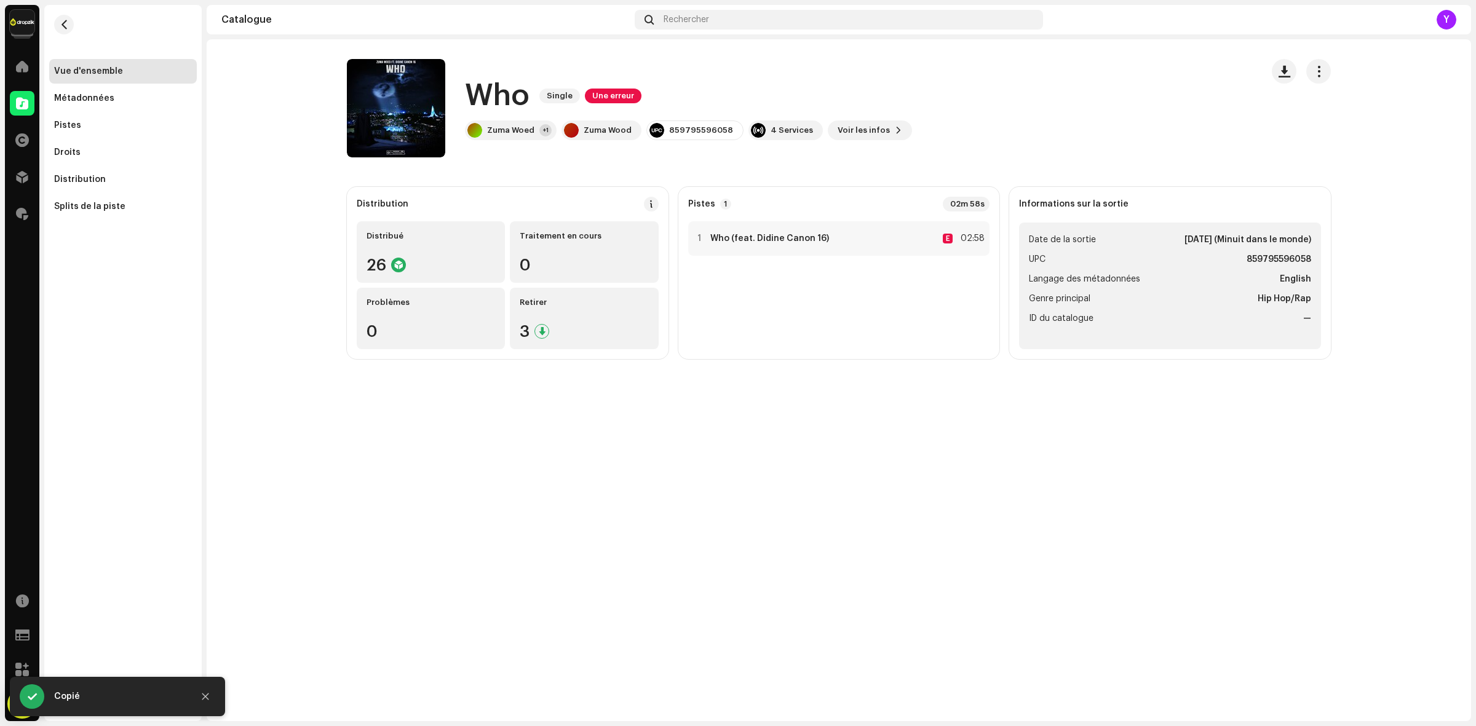
click at [78, 28] on re-m-nav-back at bounding box center [64, 32] width 30 height 54
click at [71, 25] on button "button" at bounding box center [64, 25] width 20 height 20
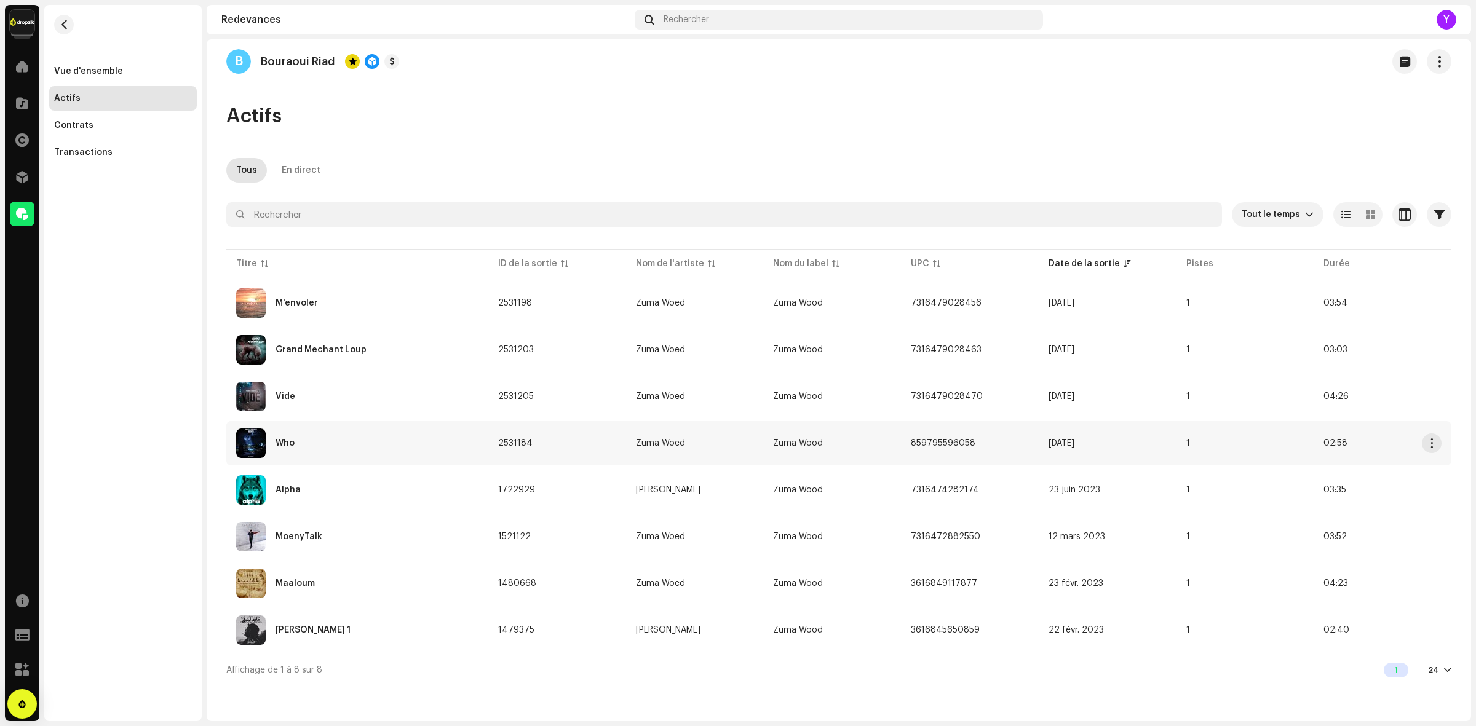
click at [243, 449] on img at bounding box center [251, 444] width 30 height 30
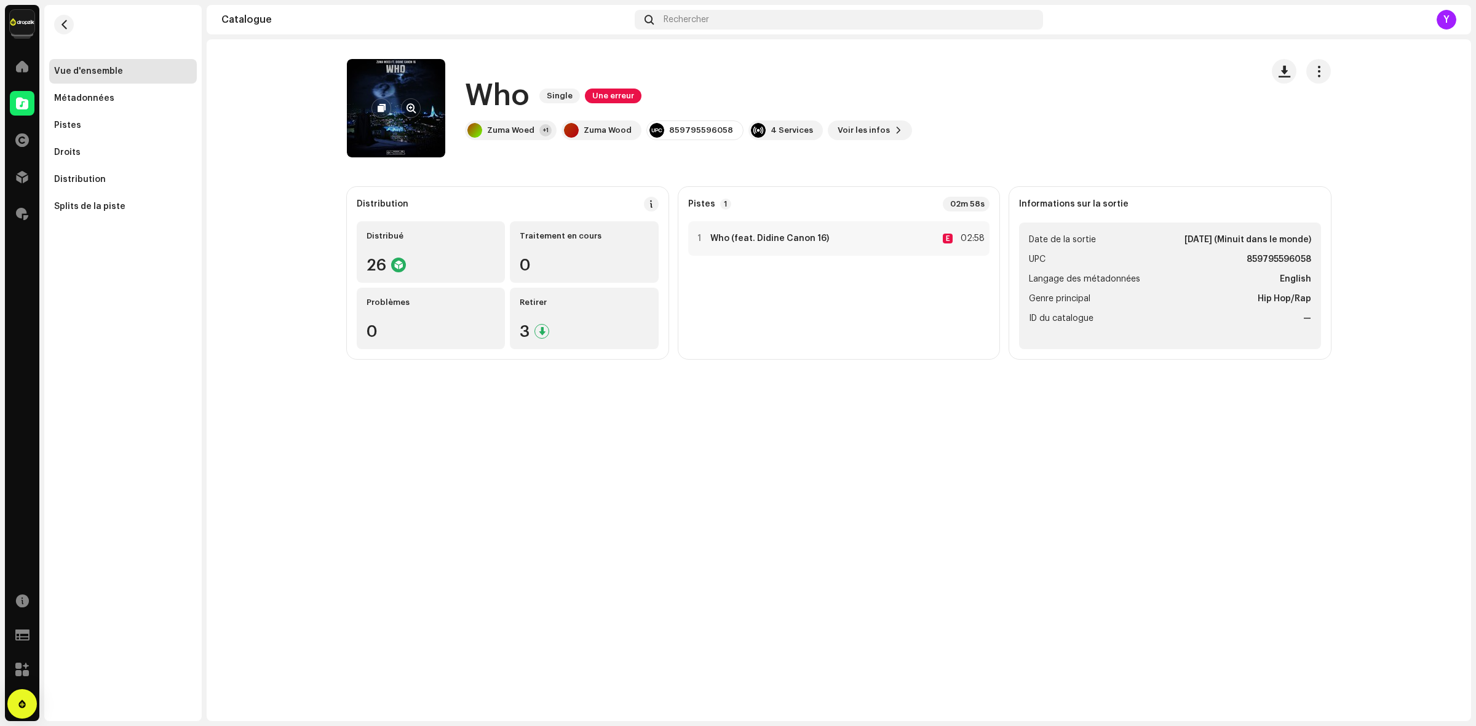
click at [397, 132] on re-a-cover at bounding box center [396, 108] width 98 height 98
click at [546, 322] on div "Retirer 3" at bounding box center [584, 318] width 148 height 61
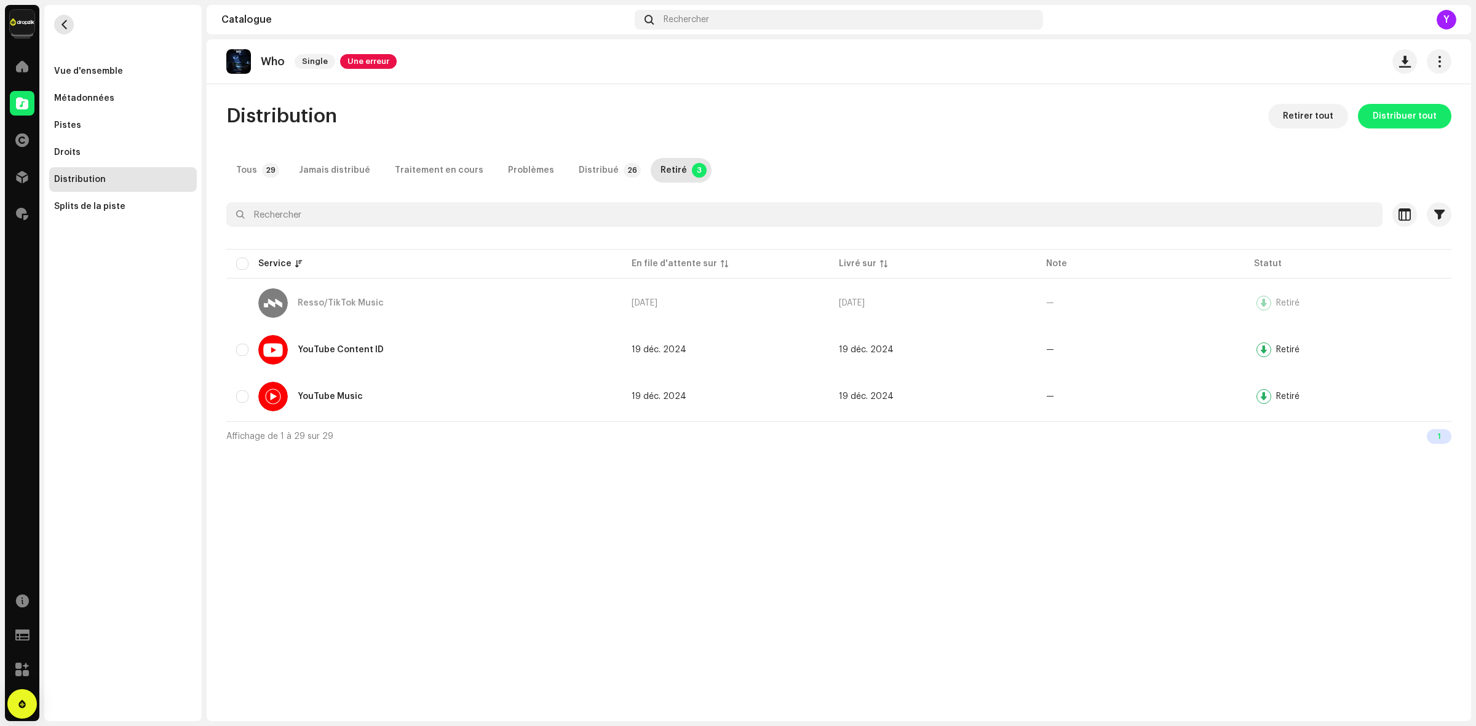
click at [62, 22] on span "button" at bounding box center [64, 25] width 9 height 10
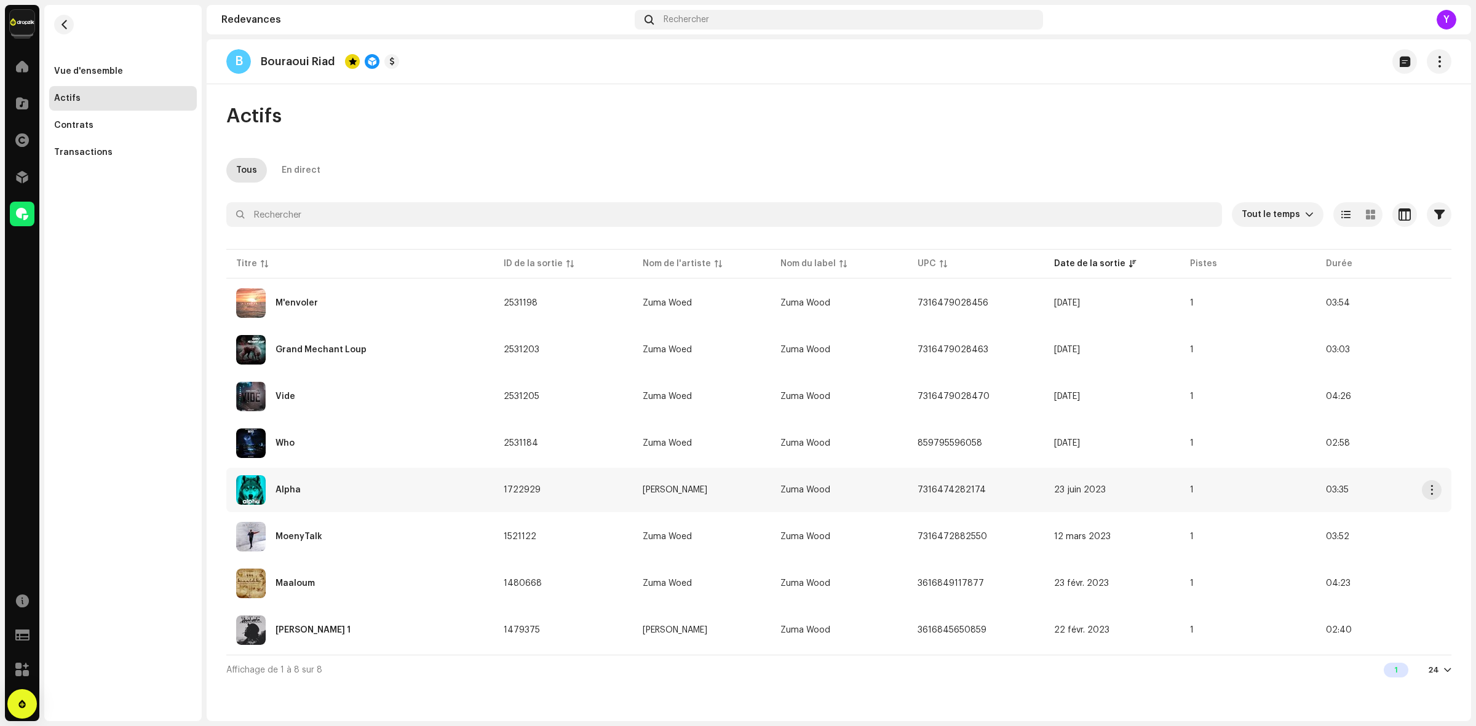
click at [250, 499] on img at bounding box center [251, 490] width 30 height 30
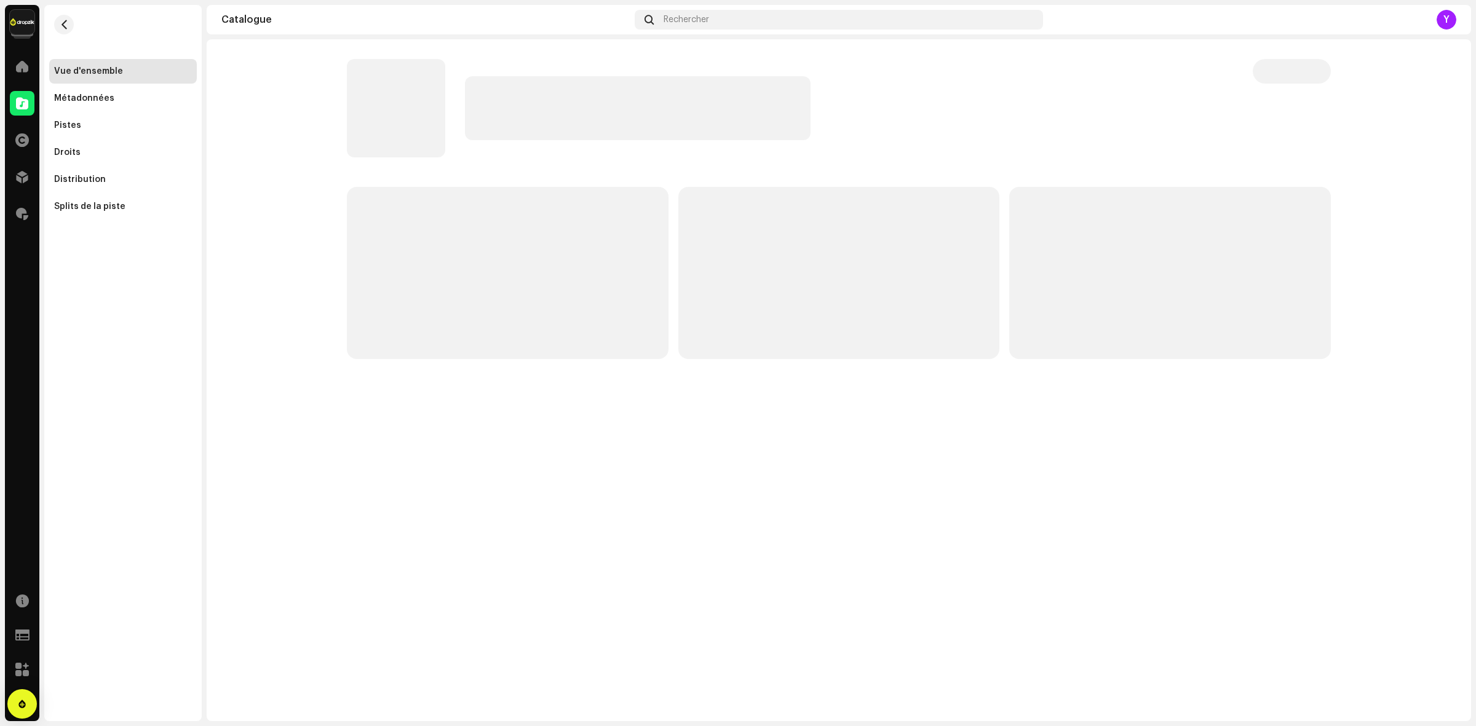
click at [427, 131] on p-skeleton at bounding box center [396, 108] width 98 height 98
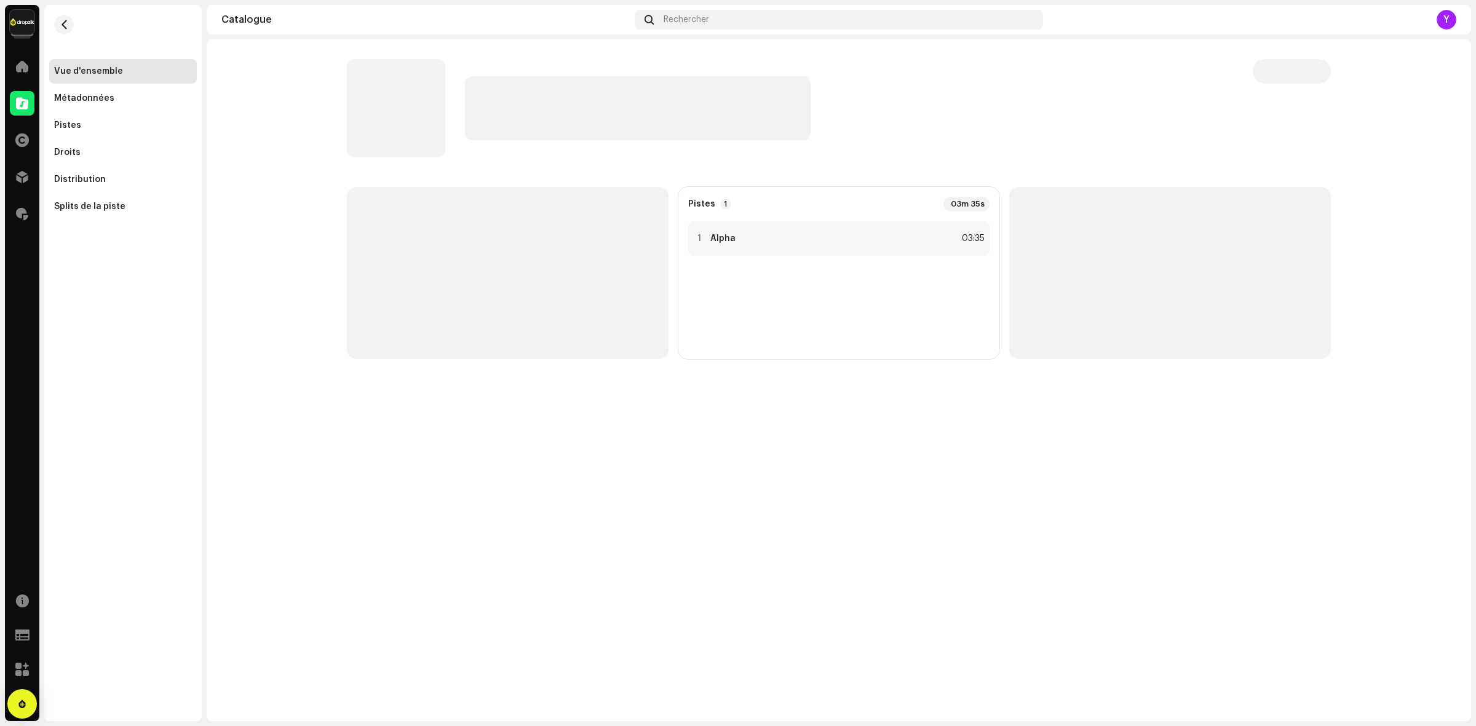
click at [414, 102] on p-skeleton at bounding box center [396, 108] width 98 height 98
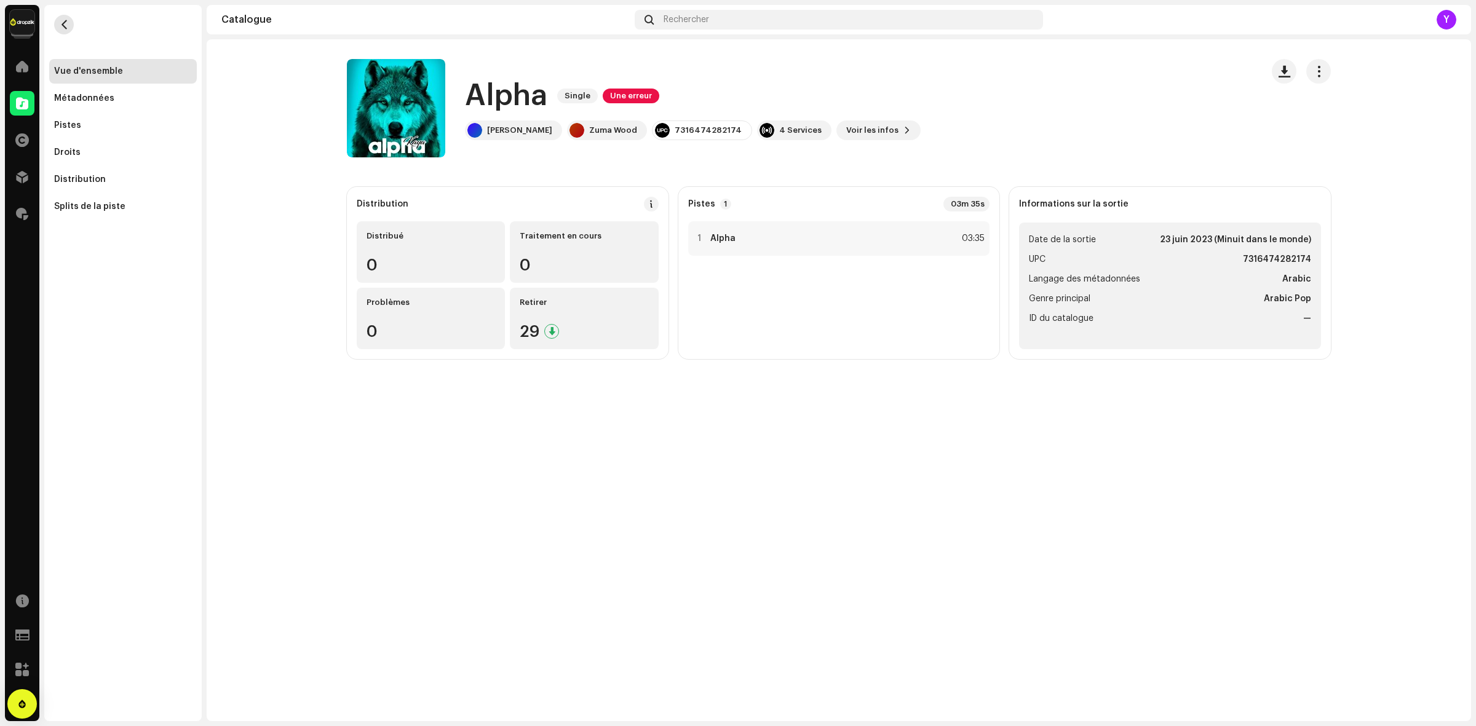
click at [65, 17] on button "button" at bounding box center [64, 25] width 20 height 20
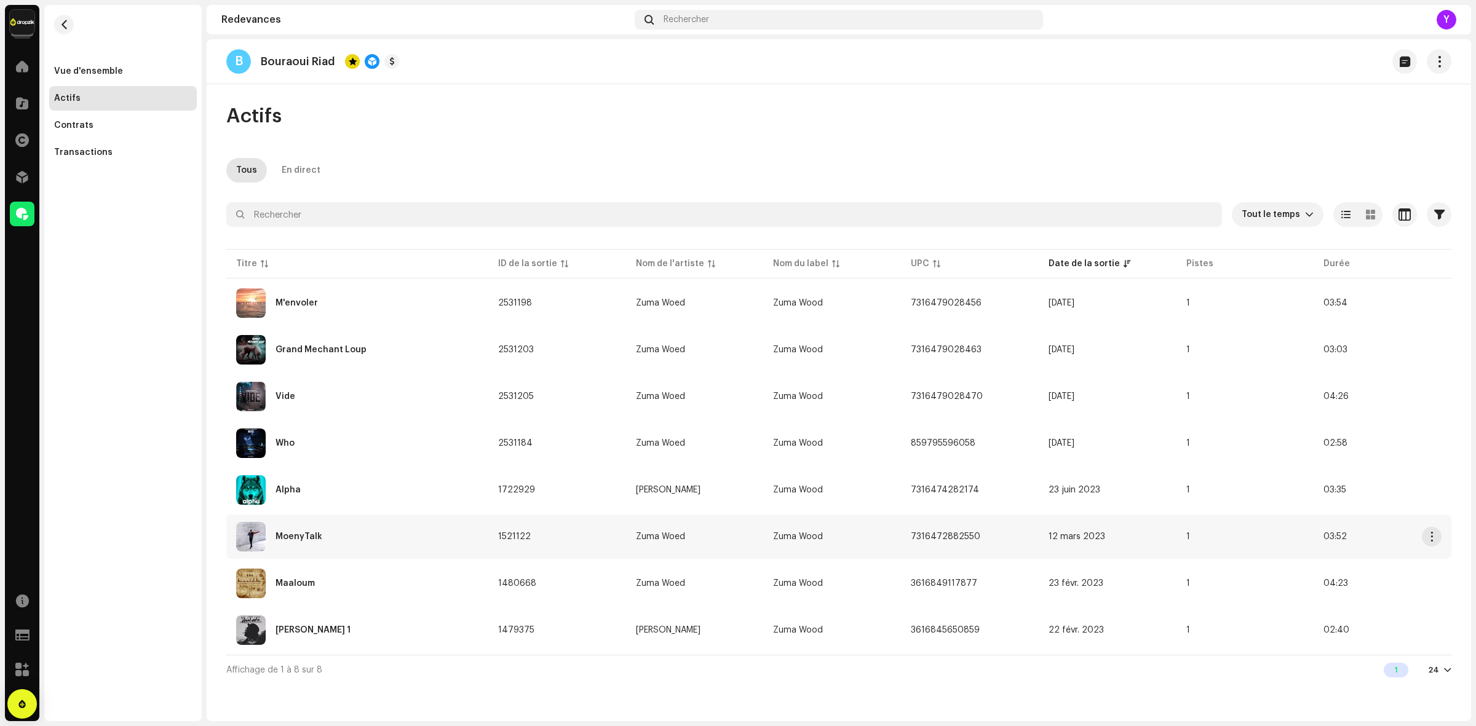
click at [247, 531] on img at bounding box center [251, 537] width 30 height 30
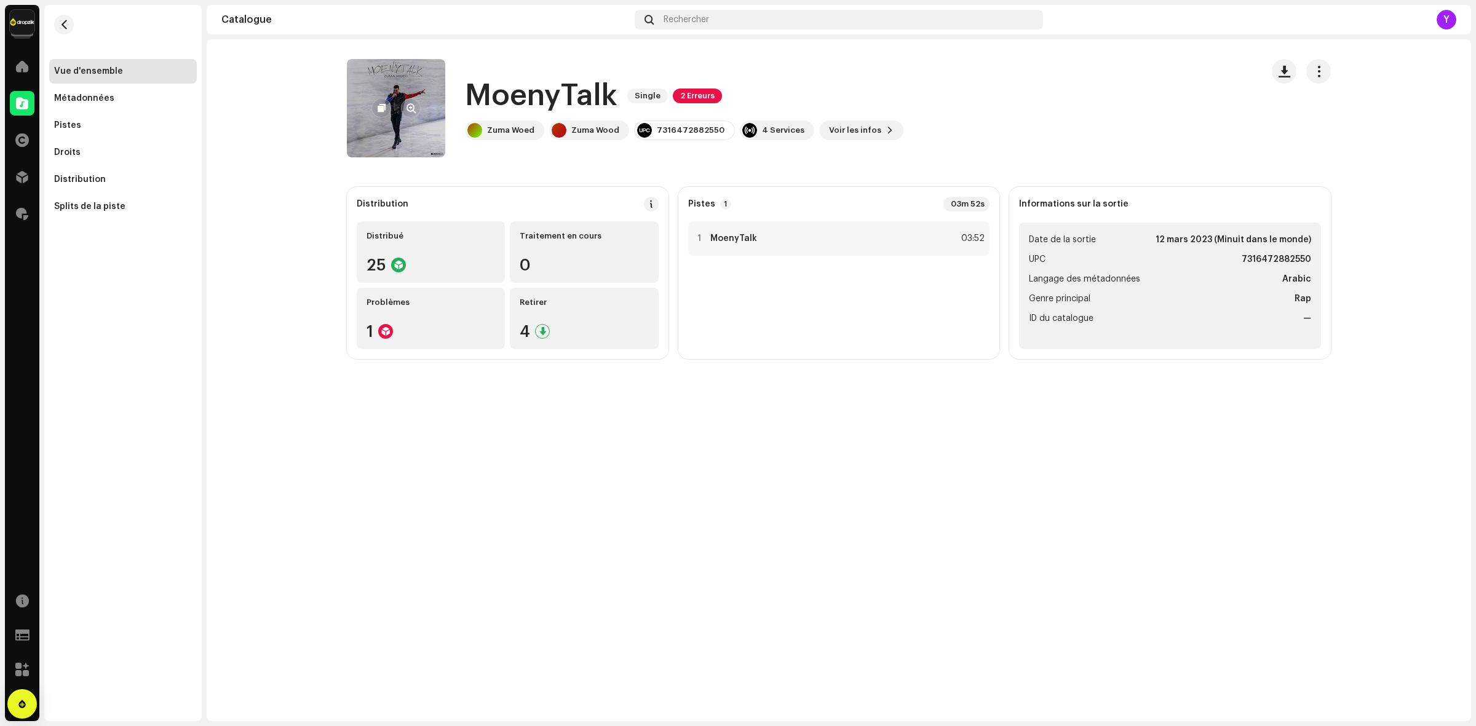
click at [380, 124] on re-a-cover at bounding box center [396, 108] width 98 height 98
click at [413, 106] on span "button" at bounding box center [410, 108] width 9 height 10
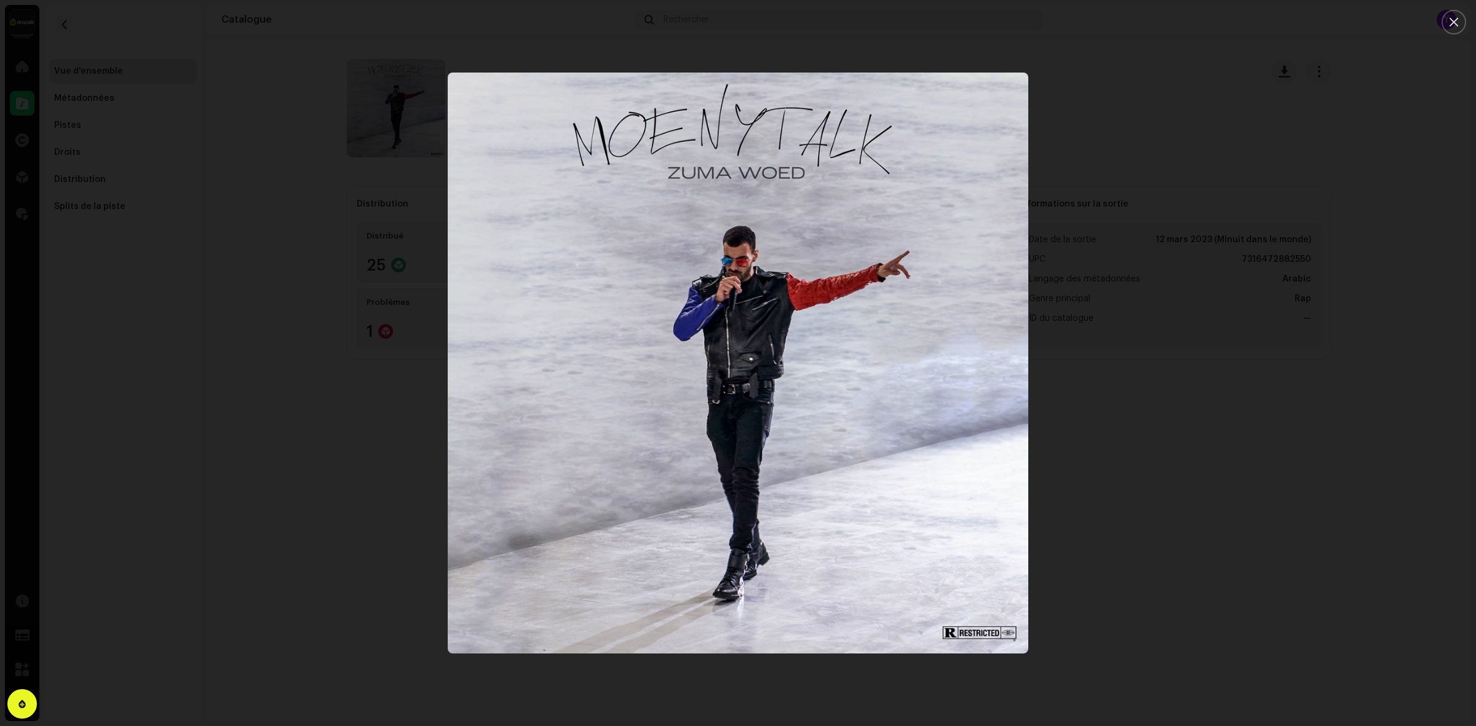
click at [387, 416] on div at bounding box center [738, 363] width 1476 height 726
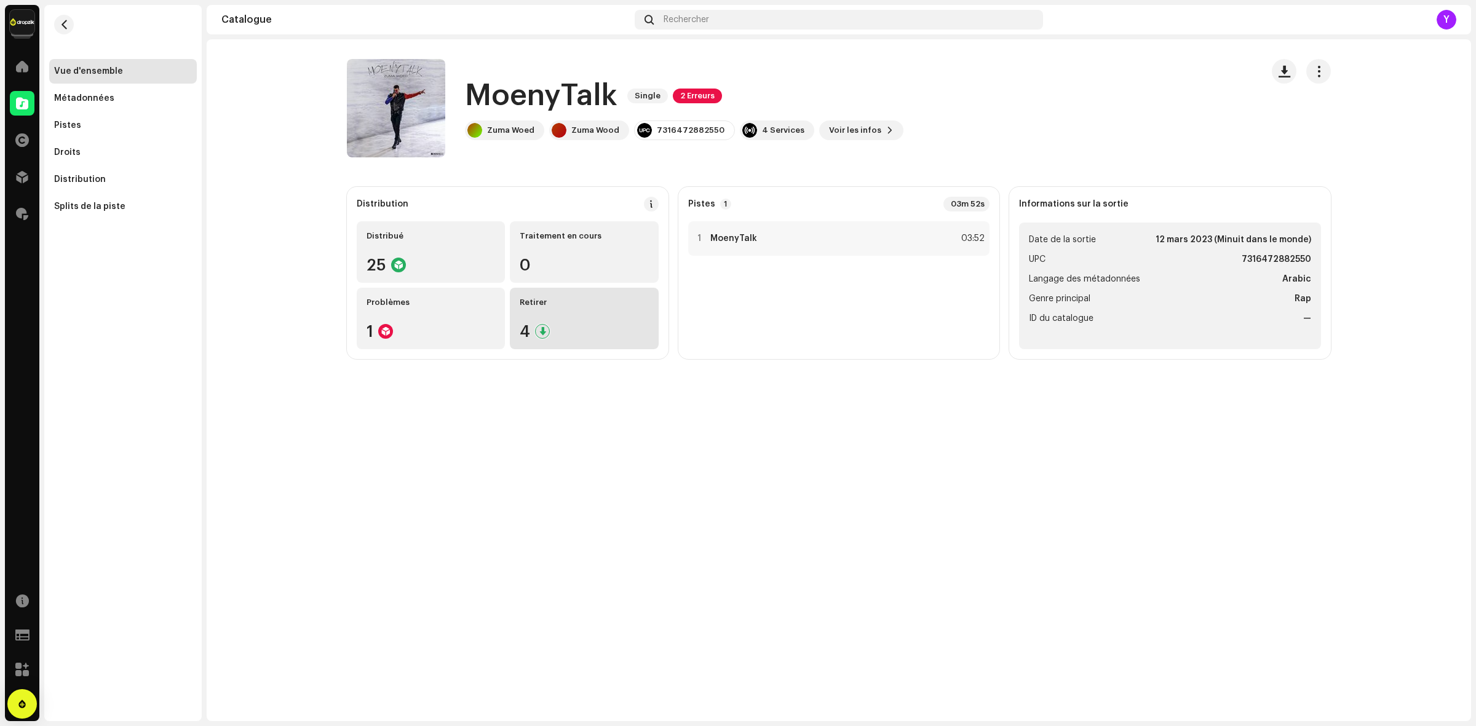
click at [572, 335] on div "4" at bounding box center [584, 331] width 129 height 16
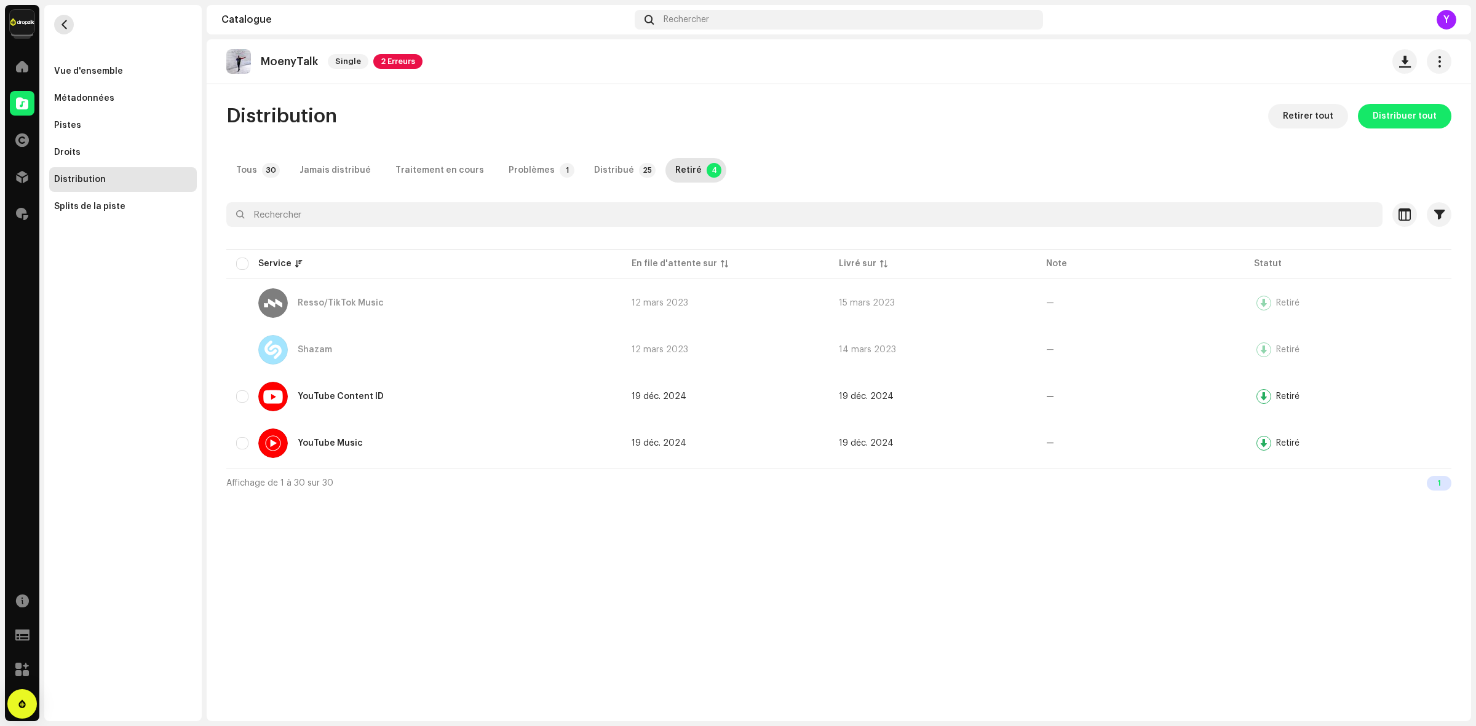
click at [71, 18] on button "button" at bounding box center [64, 25] width 20 height 20
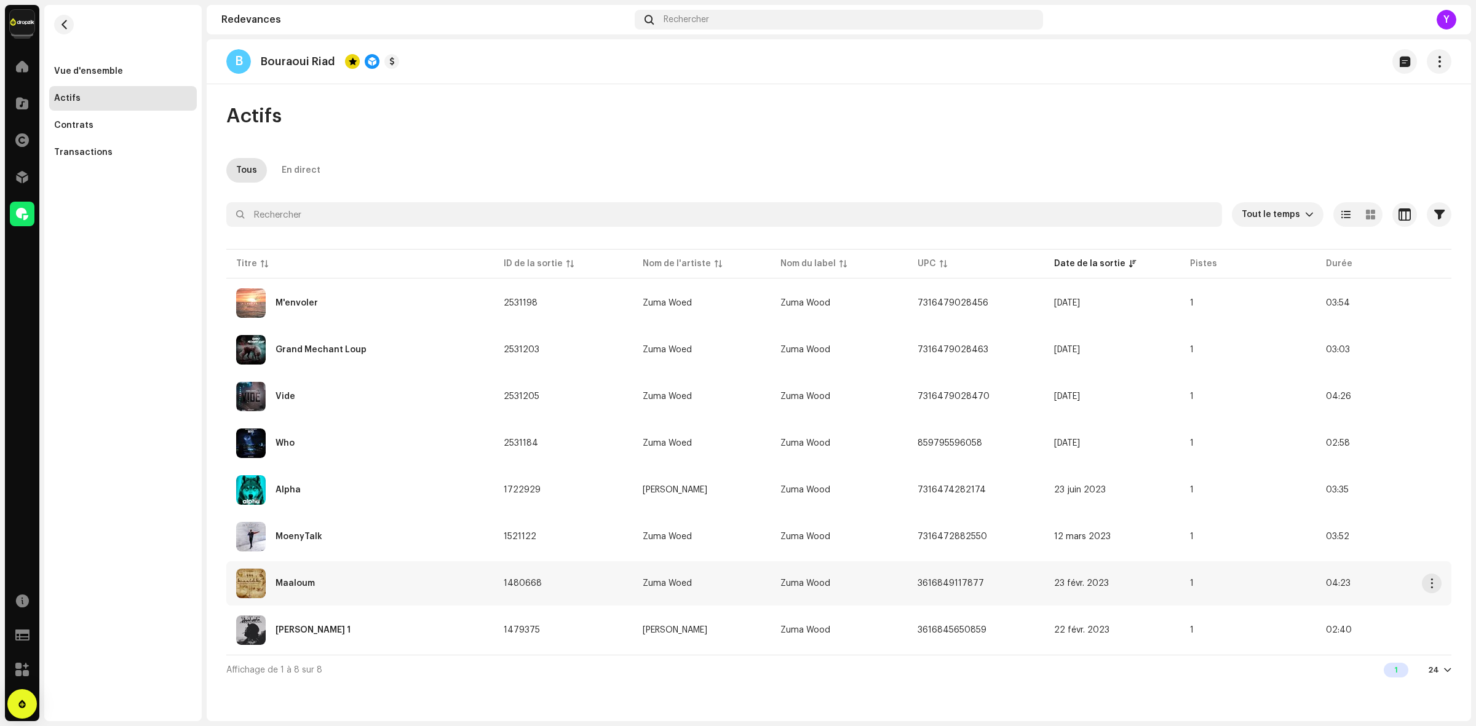
click at [253, 580] on img at bounding box center [251, 584] width 30 height 30
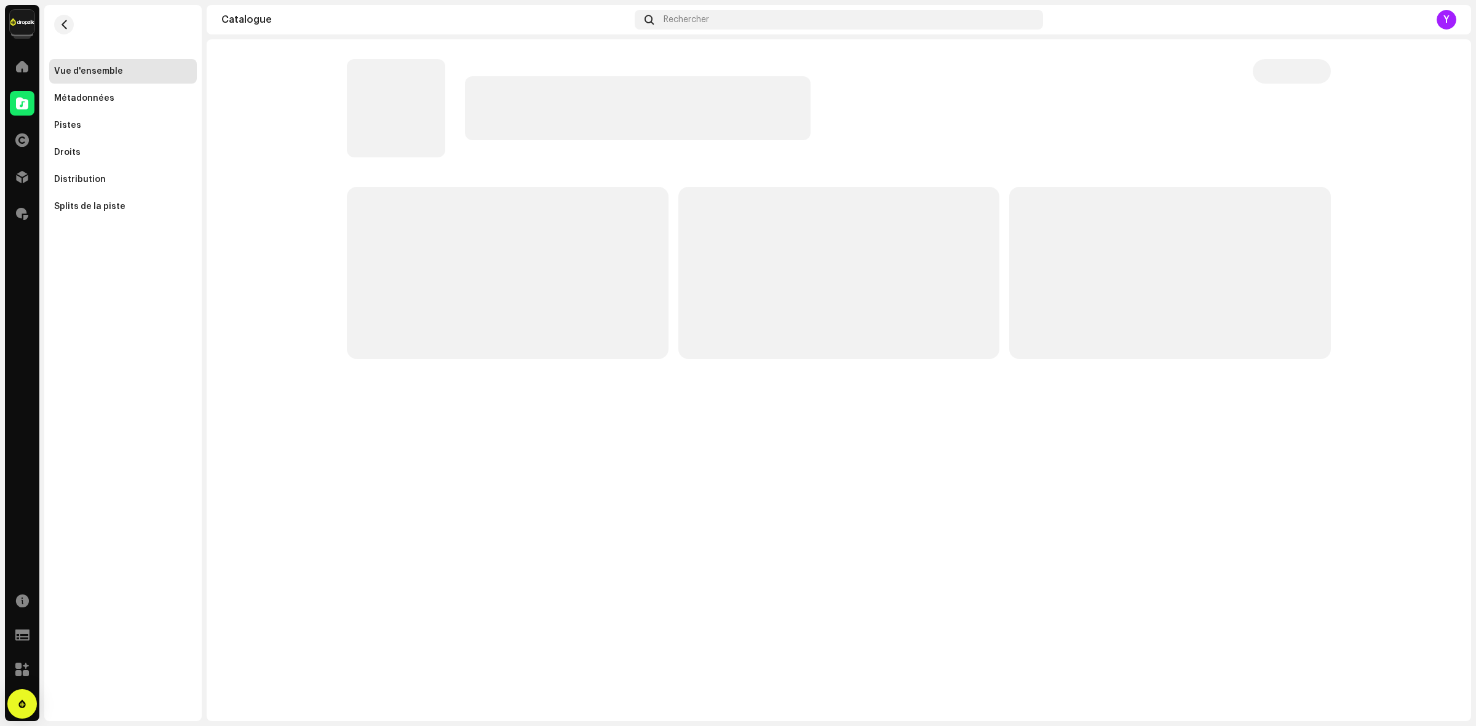
click at [400, 116] on p-skeleton at bounding box center [396, 108] width 98 height 98
click at [398, 108] on p-skeleton at bounding box center [396, 108] width 98 height 98
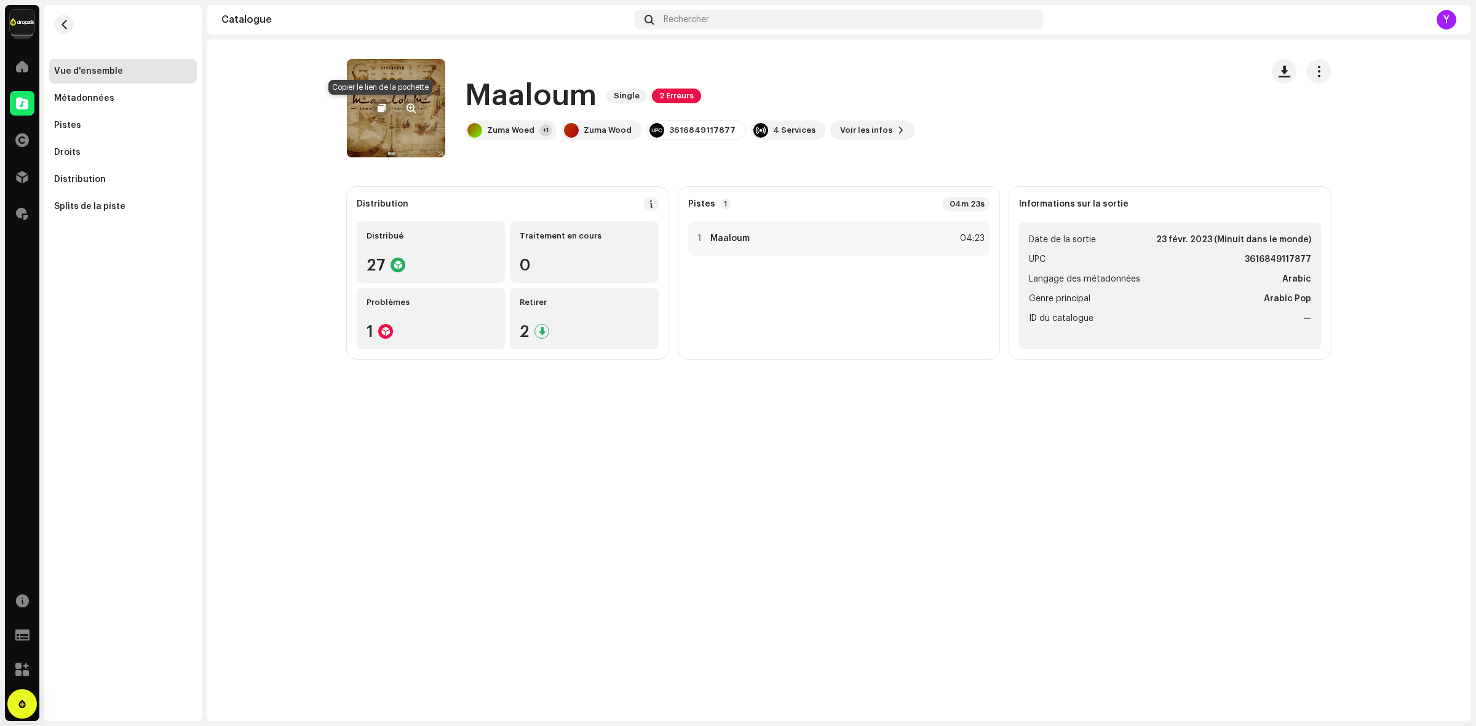
click at [389, 109] on button "button" at bounding box center [381, 108] width 20 height 20
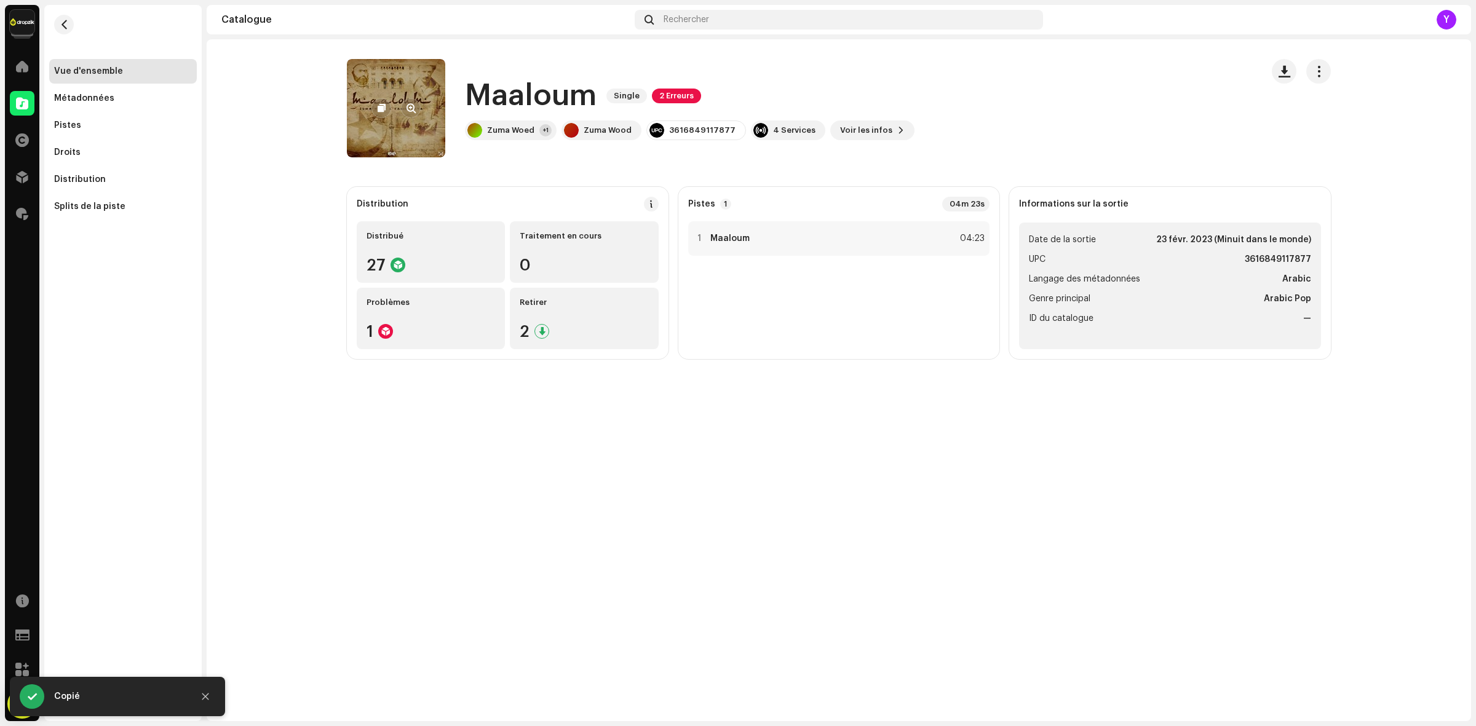
click at [397, 73] on re-a-cover at bounding box center [396, 108] width 98 height 98
click at [413, 105] on span "button" at bounding box center [410, 108] width 9 height 10
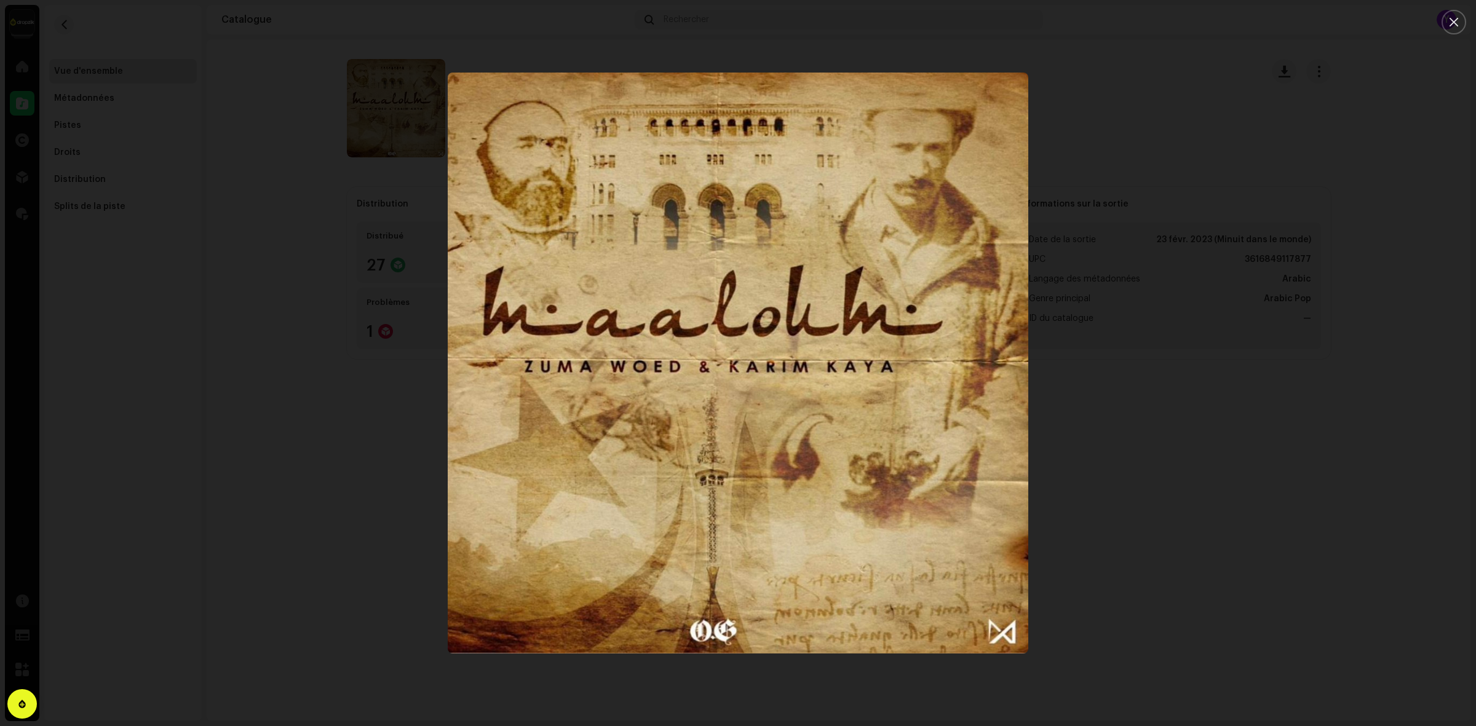
click at [1152, 566] on div at bounding box center [738, 363] width 1476 height 726
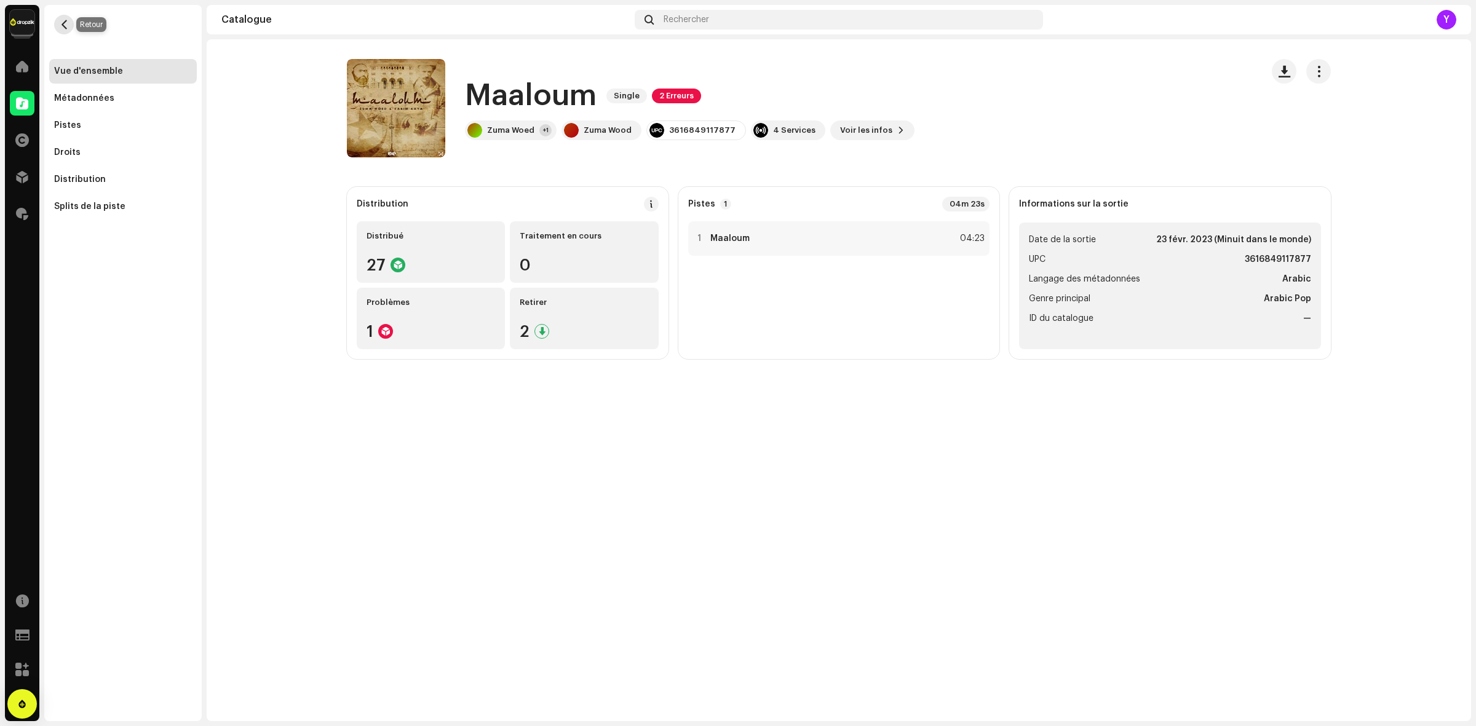
click at [62, 28] on span "button" at bounding box center [64, 25] width 9 height 10
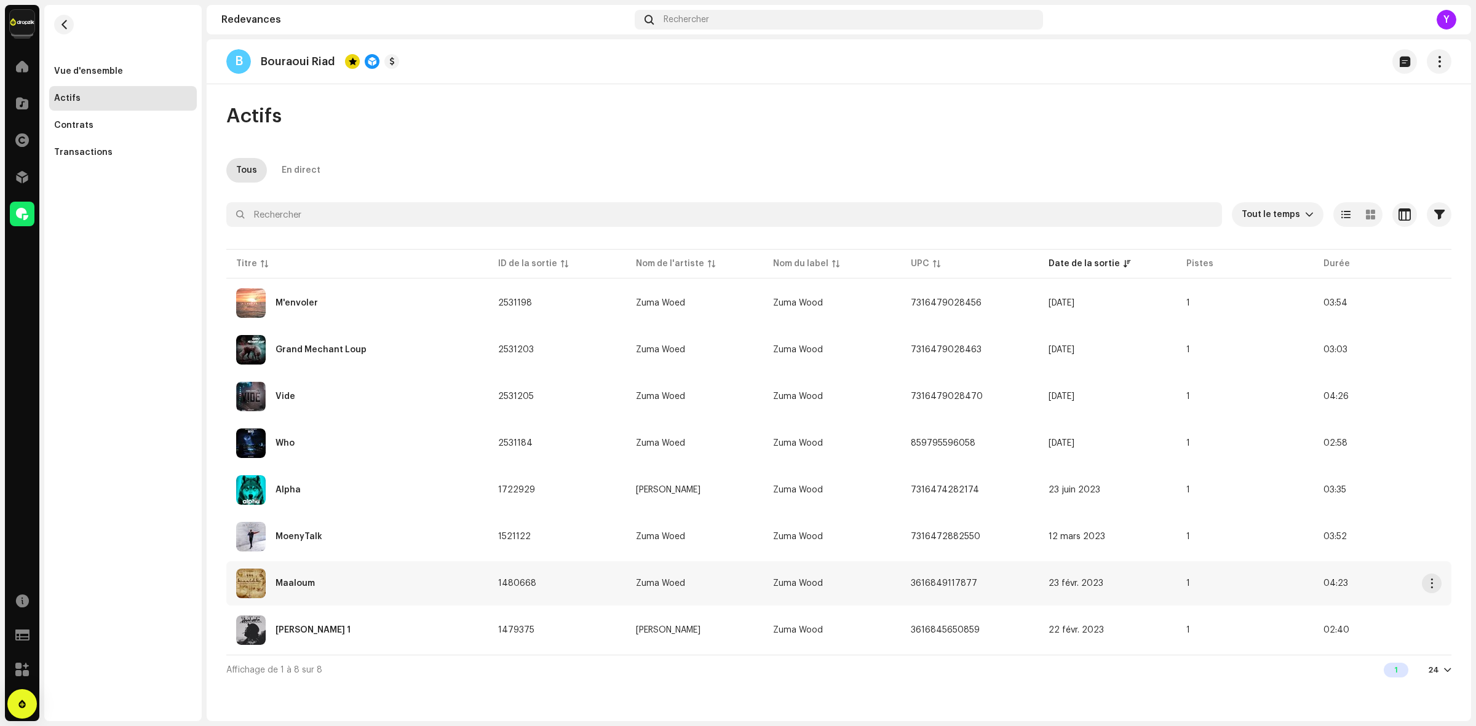
click at [248, 585] on img at bounding box center [251, 584] width 30 height 30
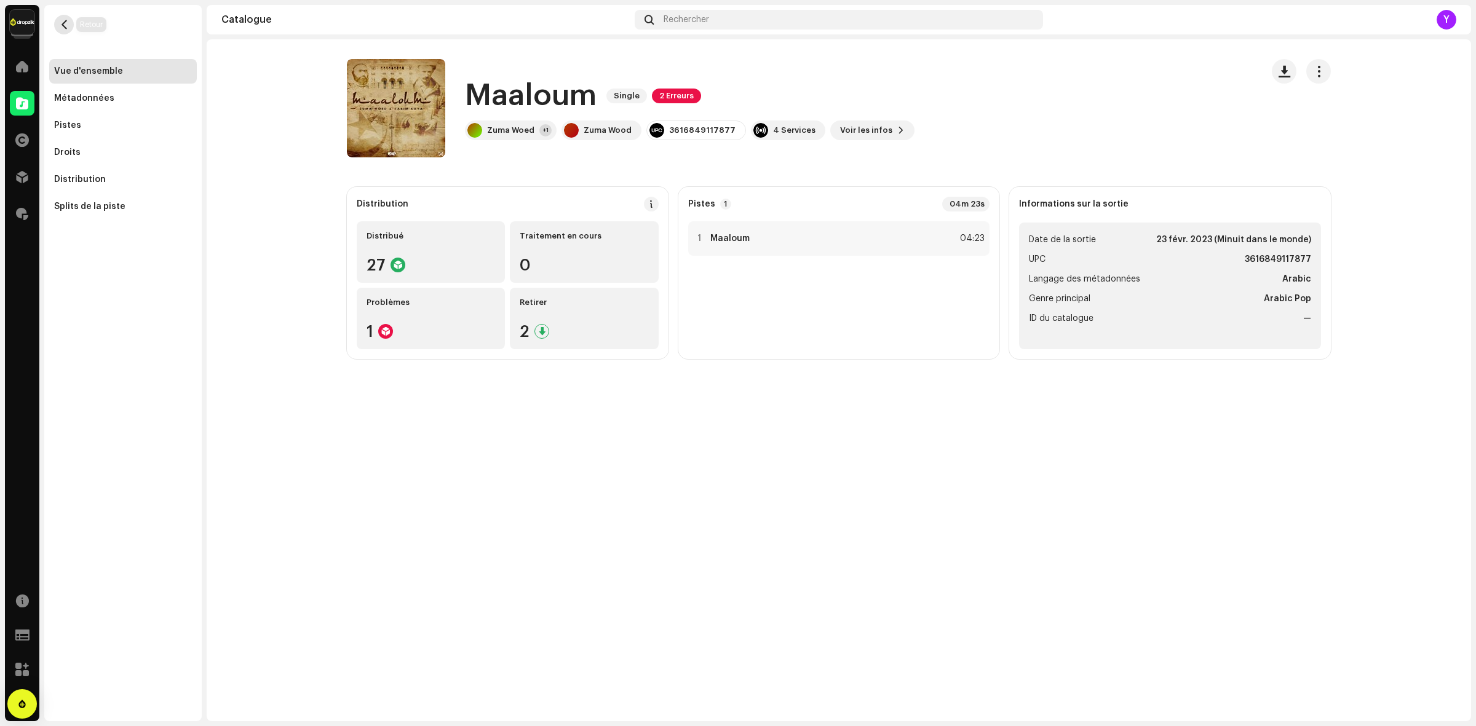
click at [60, 28] on span "button" at bounding box center [64, 25] width 9 height 10
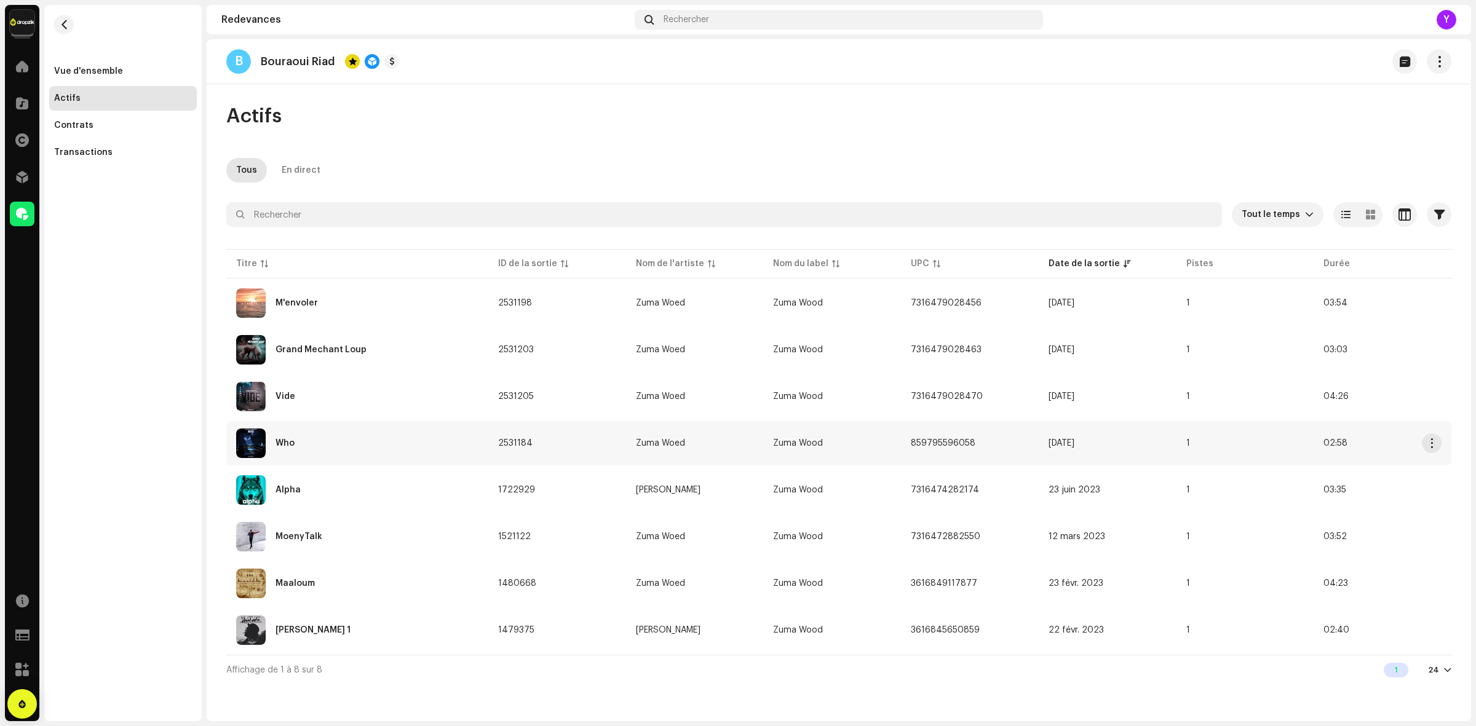
click at [244, 435] on img at bounding box center [251, 444] width 30 height 30
